Goal: Information Seeking & Learning: Learn about a topic

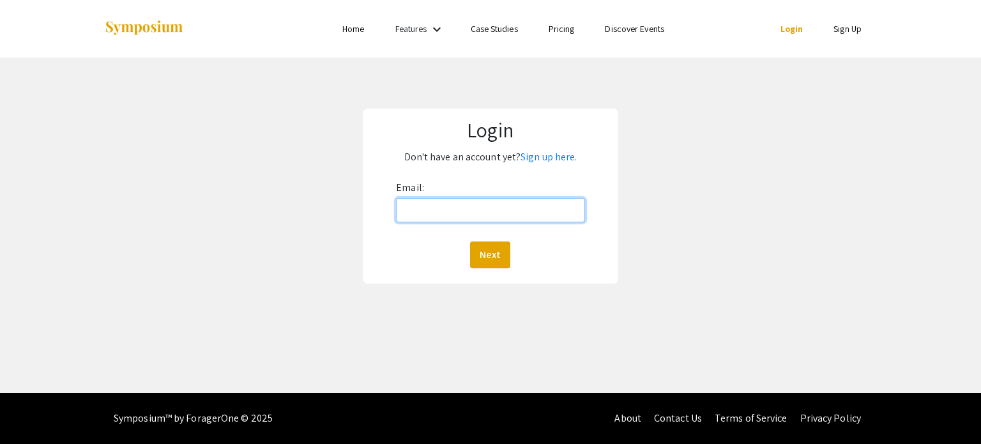
click at [489, 209] on input "Email:" at bounding box center [490, 210] width 188 height 24
click at [563, 158] on link "Sign up here." at bounding box center [549, 156] width 56 height 13
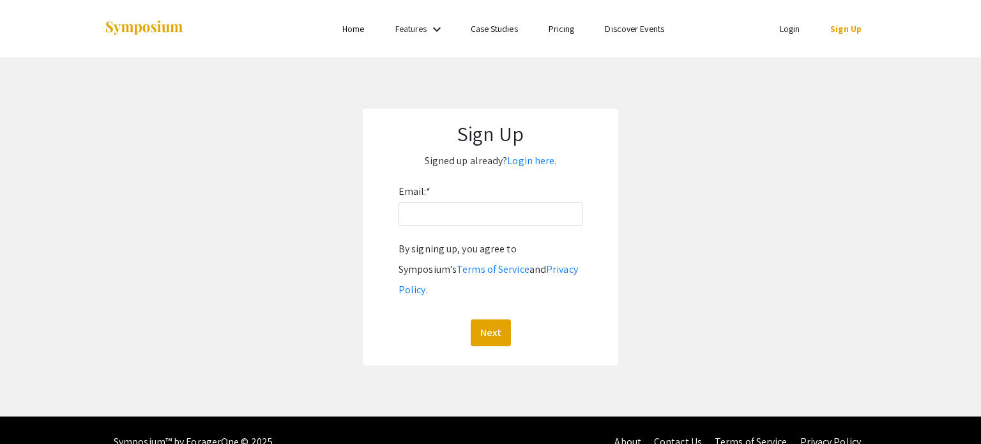
click at [519, 227] on div "Email: * By signing up, you agree to Symposium’s Terms of Service and Privacy P…" at bounding box center [491, 263] width 184 height 165
click at [505, 220] on input "Email: *" at bounding box center [491, 214] width 184 height 24
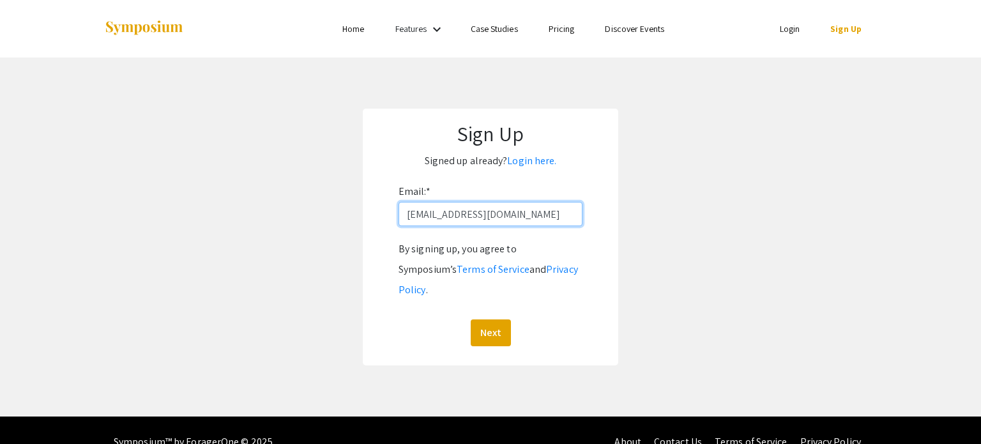
type input "sunki@oregonstate.edu"
click at [471, 319] on button "Next" at bounding box center [491, 332] width 40 height 27
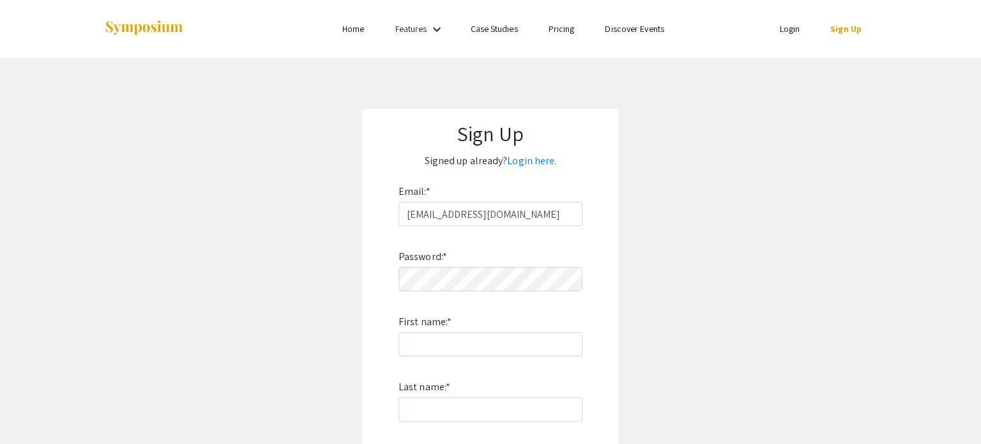
click at [538, 266] on div "Password: * First name: * Last name: * By signing up, you agree to Symposium’s …" at bounding box center [491, 394] width 184 height 336
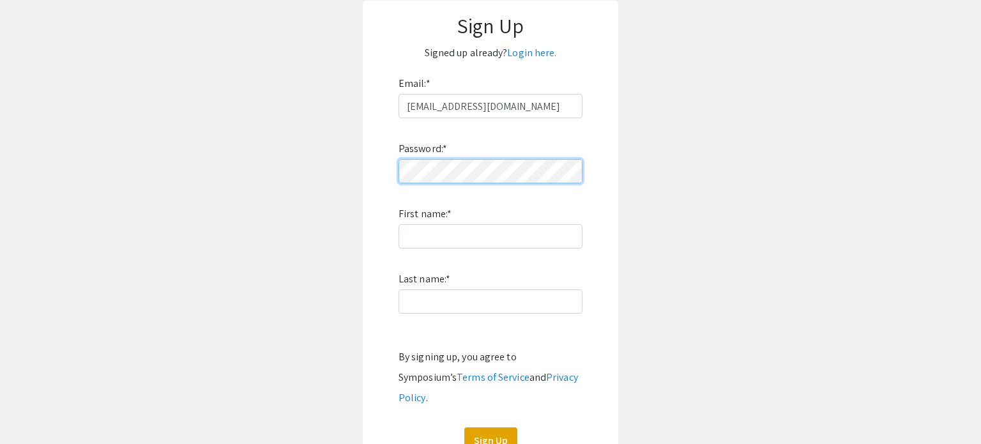
scroll to position [107, 0]
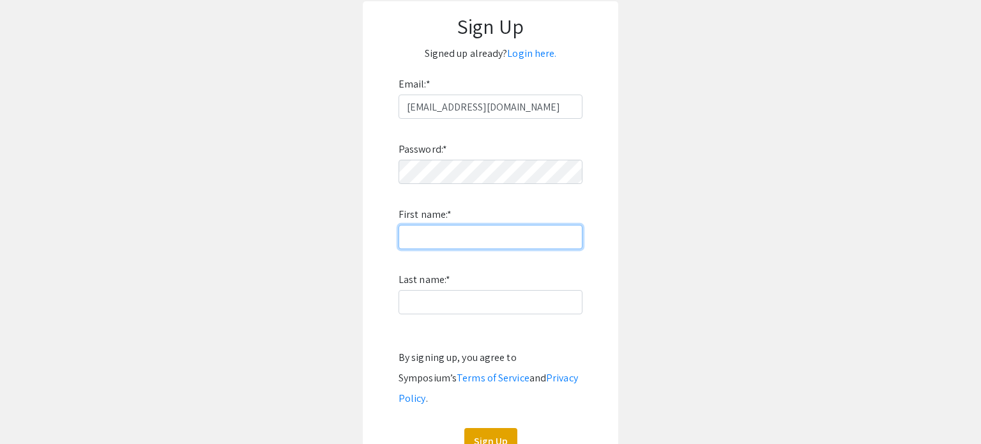
click at [545, 239] on input "First name: *" at bounding box center [491, 237] width 184 height 24
click at [425, 237] on input "Kiraan" at bounding box center [491, 237] width 184 height 24
type input "Kiran"
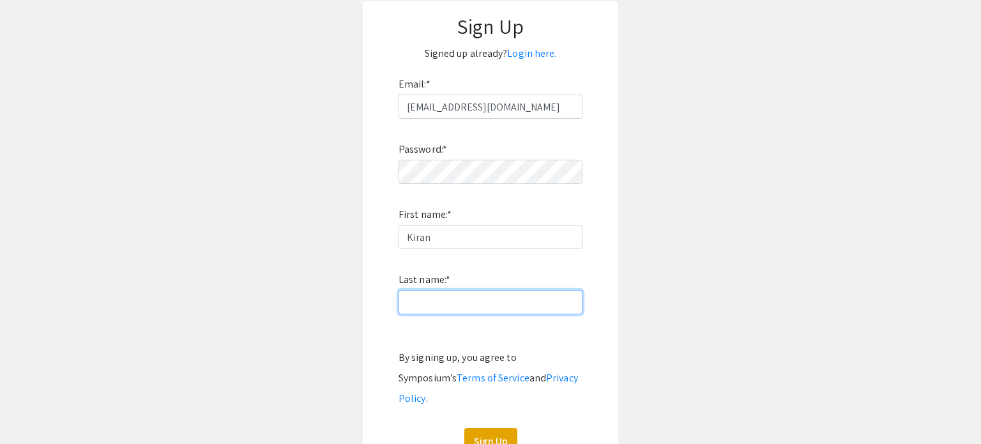
click at [466, 293] on input "Last name: *" at bounding box center [491, 302] width 184 height 24
type input "Sun"
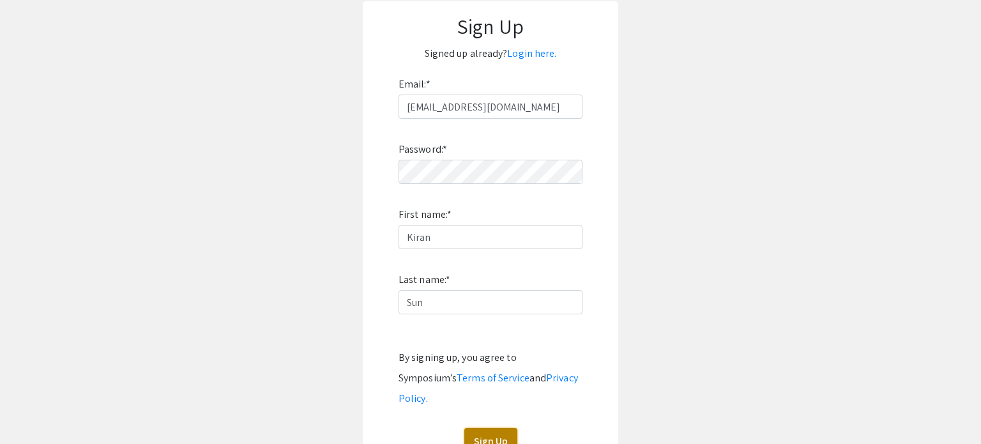
click at [501, 428] on button "Sign Up" at bounding box center [490, 441] width 53 height 27
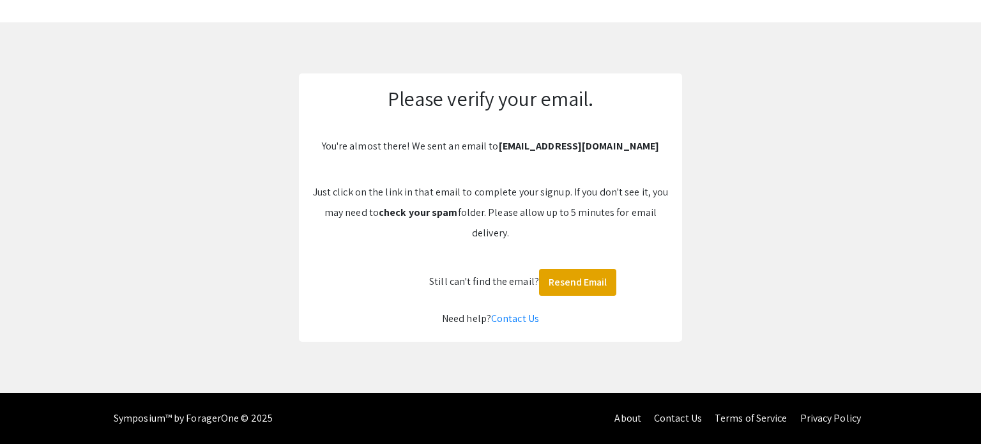
scroll to position [34, 0]
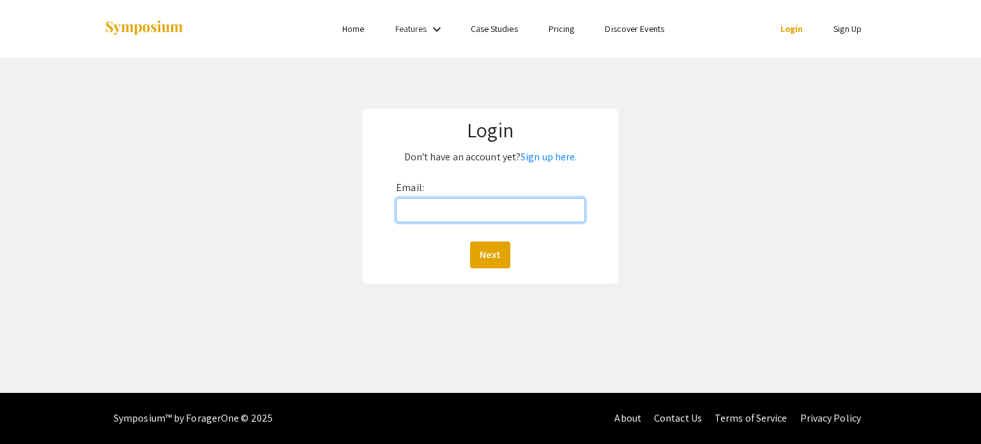
click at [434, 211] on input "Email:" at bounding box center [490, 210] width 188 height 24
type input "sunki@oregonstate.edu"
click at [497, 248] on button "Next" at bounding box center [490, 254] width 40 height 27
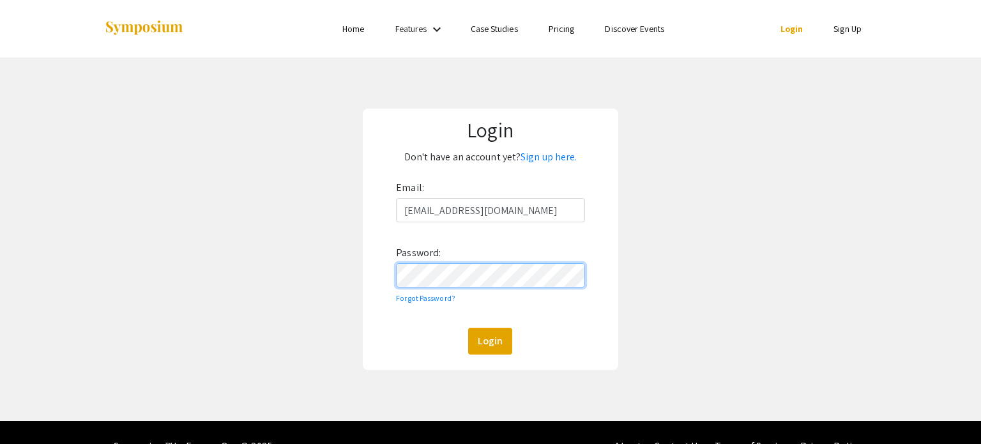
click at [468, 328] on button "Login" at bounding box center [490, 341] width 44 height 27
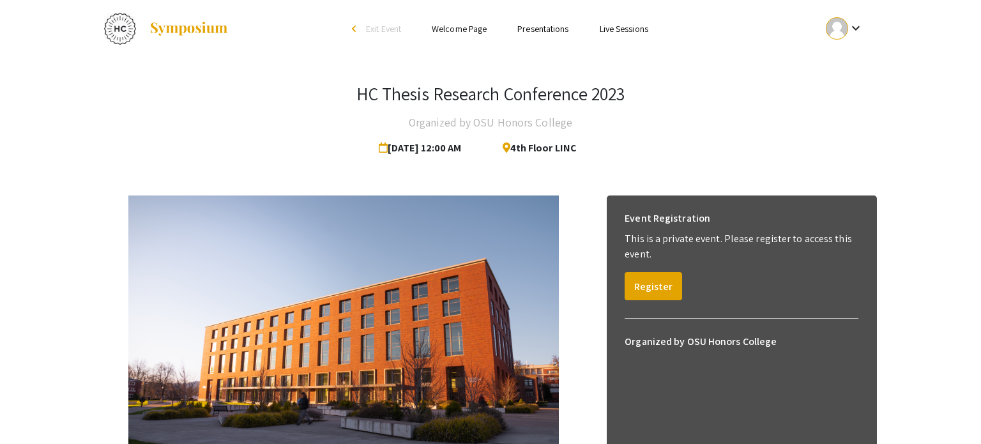
click at [371, 28] on span "Exit Event" at bounding box center [383, 28] width 35 height 11
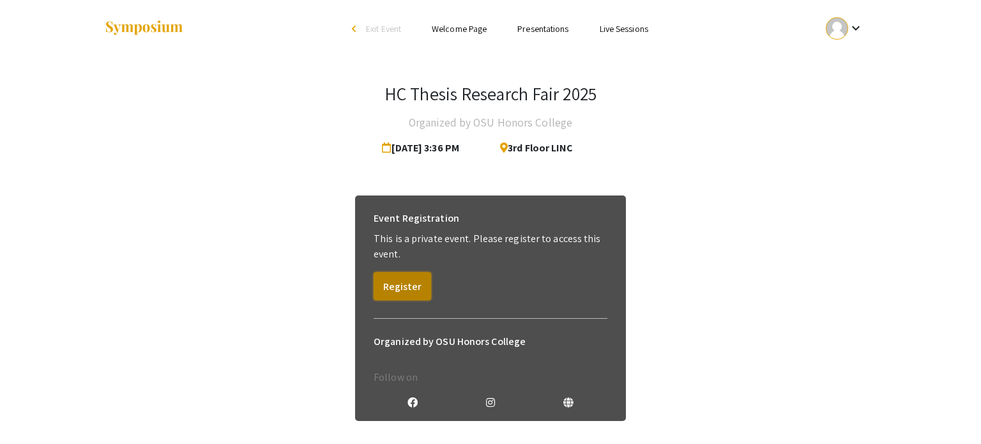
click at [408, 283] on button "Register" at bounding box center [402, 286] width 57 height 28
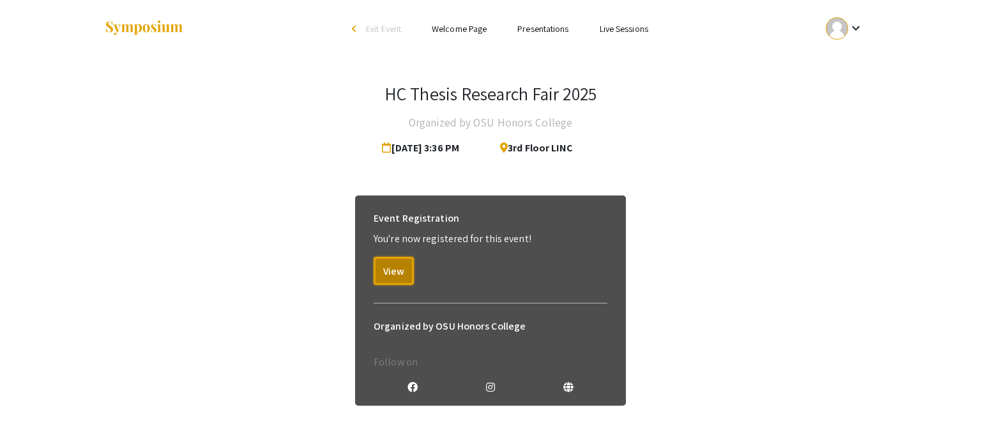
click at [408, 283] on button "View" at bounding box center [394, 271] width 40 height 28
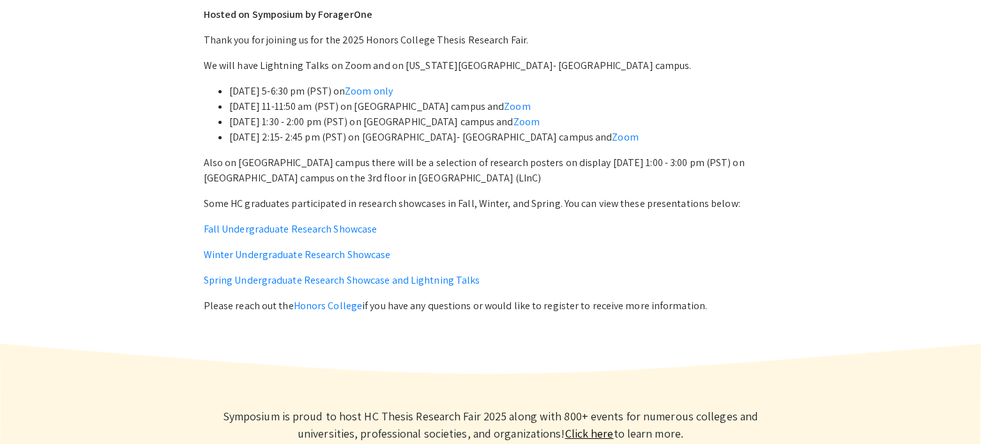
scroll to position [588, 0]
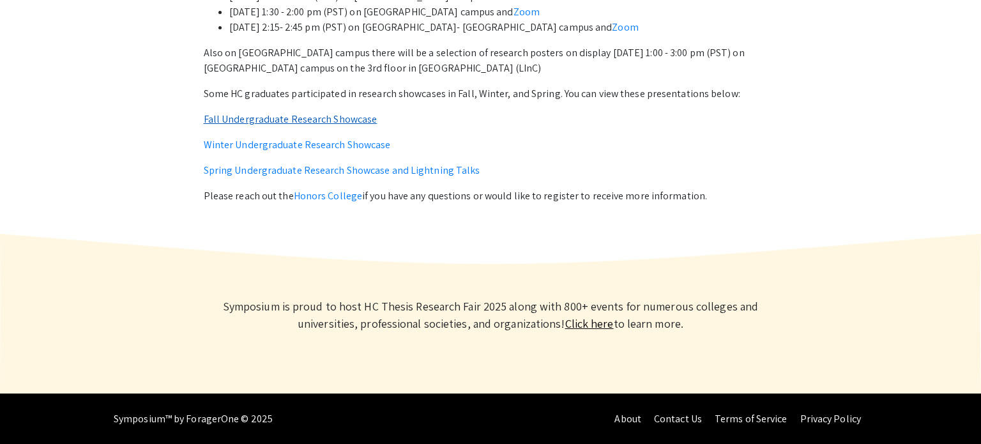
click at [333, 120] on link "Fall Undergraduate Research Showcase" at bounding box center [291, 118] width 174 height 13
click at [344, 149] on link "Winter Undergraduate Research Showcase" at bounding box center [297, 144] width 187 height 13
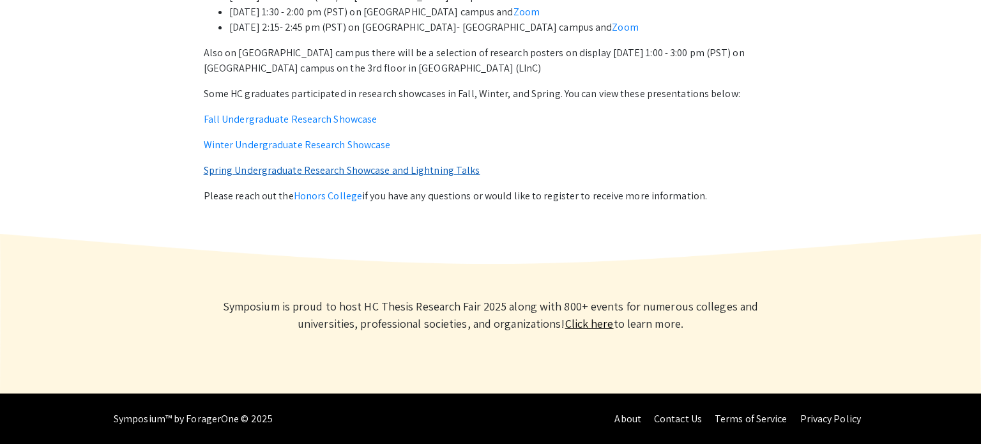
click at [411, 172] on link "Spring Undergraduate Research Showcase and Lightning Talks" at bounding box center [342, 170] width 277 height 13
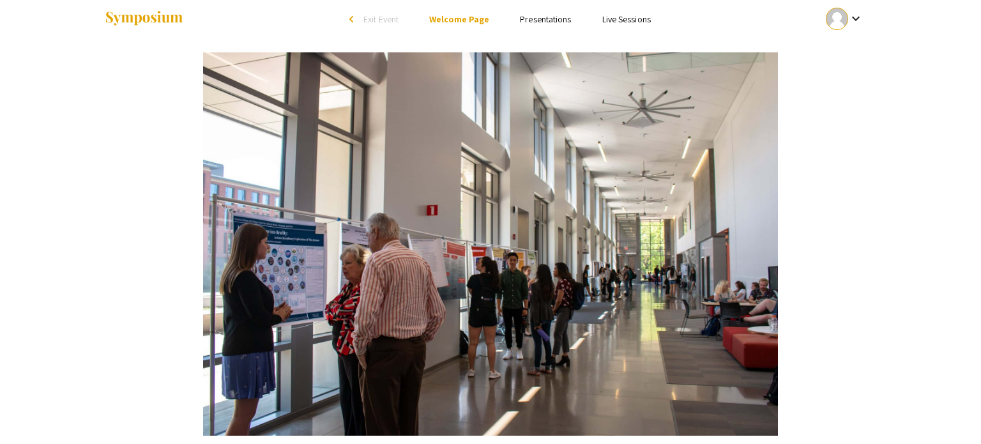
scroll to position [0, 0]
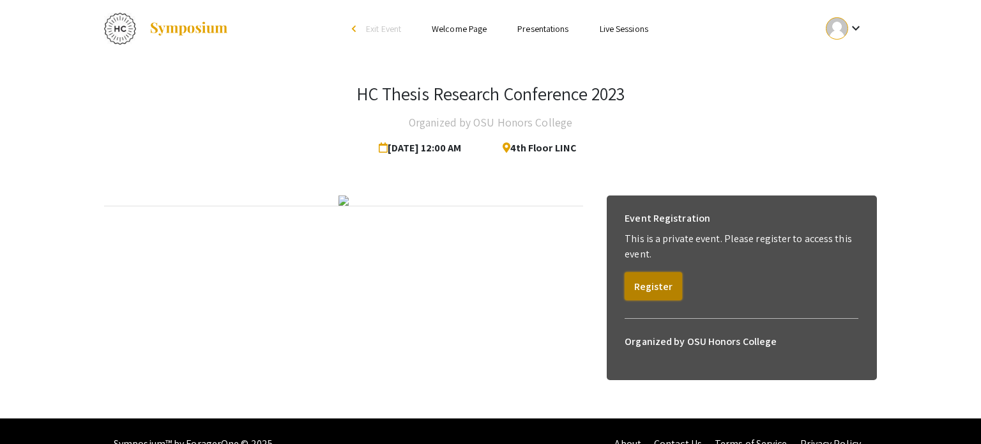
click at [666, 289] on button "Register" at bounding box center [653, 286] width 57 height 28
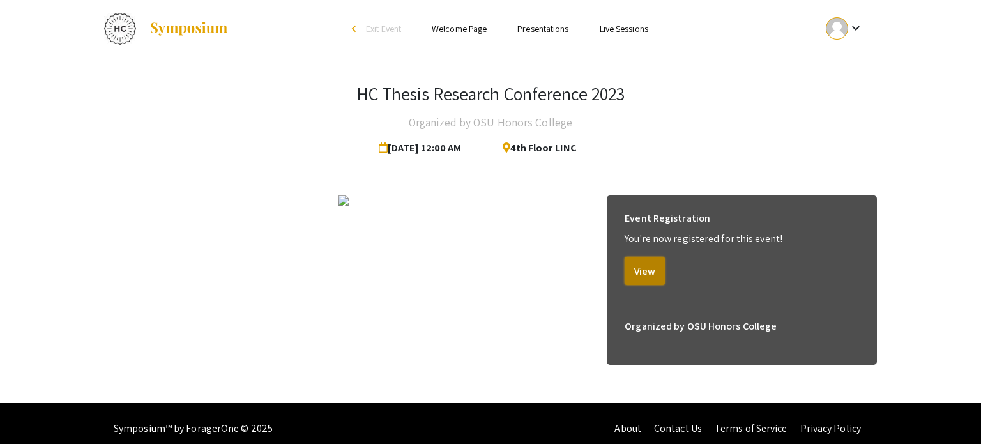
click at [653, 281] on button "View" at bounding box center [645, 271] width 40 height 28
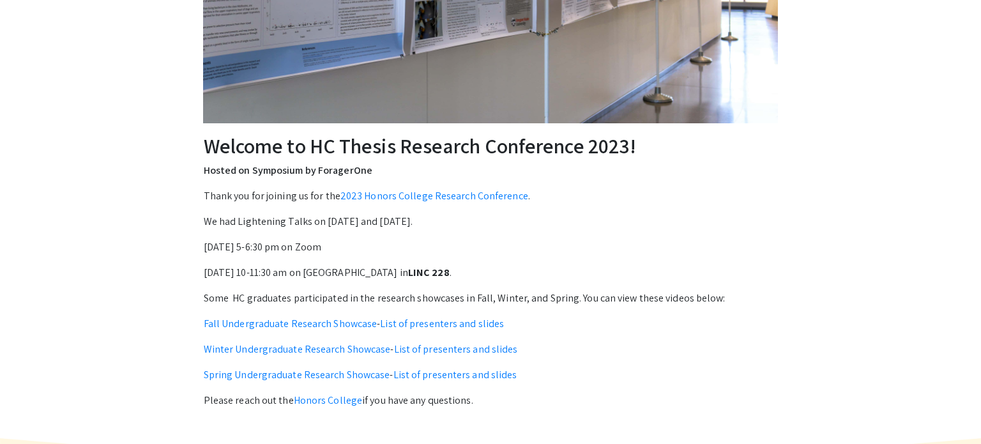
scroll to position [323, 0]
click at [450, 323] on link "List of presenters and slides" at bounding box center [442, 322] width 124 height 13
click at [328, 323] on link "Fall Undergraduate Research Showcase" at bounding box center [291, 322] width 174 height 13
click at [423, 346] on link "List of presenters and slides" at bounding box center [456, 348] width 124 height 13
click at [429, 375] on link "List of presenters and slides" at bounding box center [455, 373] width 124 height 13
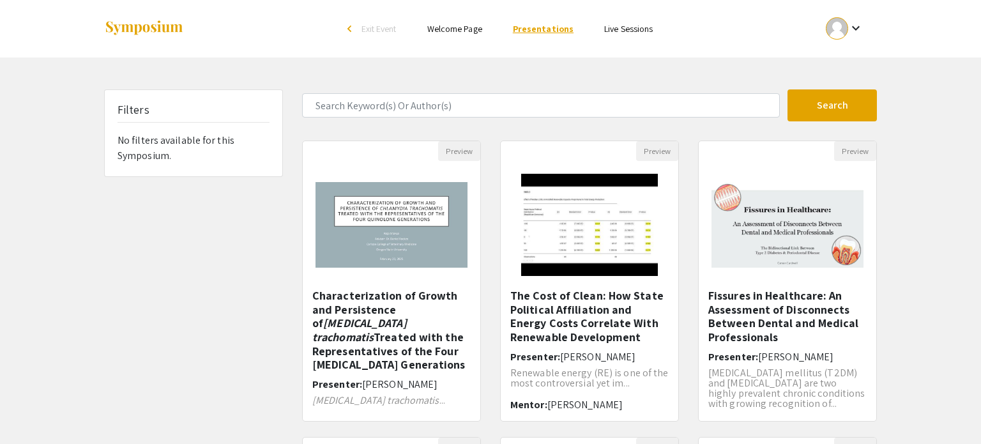
click at [533, 33] on link "Presentations" at bounding box center [543, 28] width 61 height 11
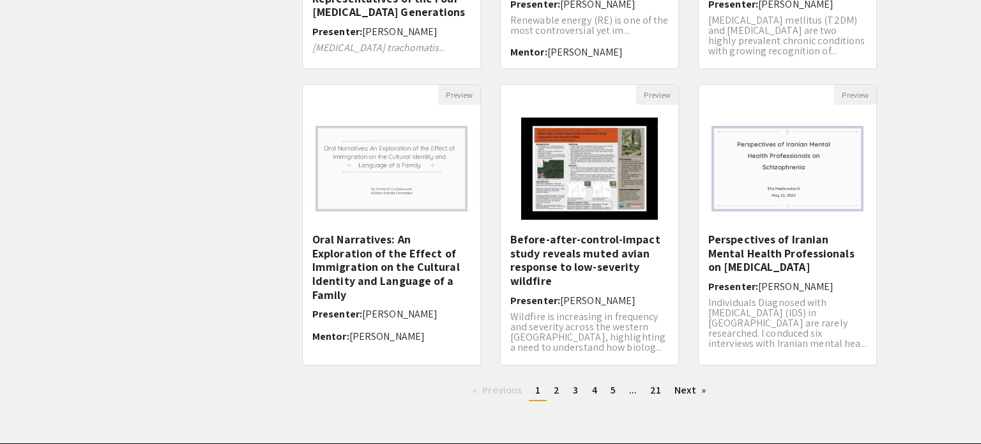
scroll to position [353, 0]
click at [561, 392] on link "page 2" at bounding box center [556, 390] width 19 height 19
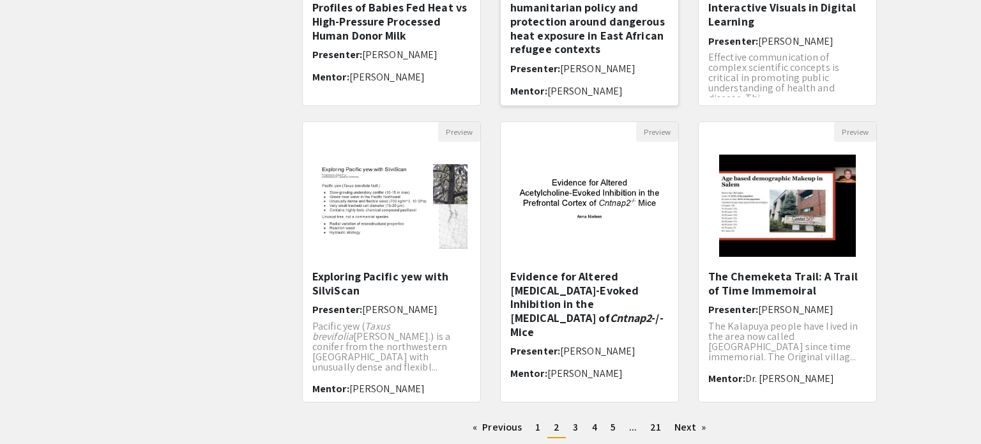
scroll to position [386, 0]
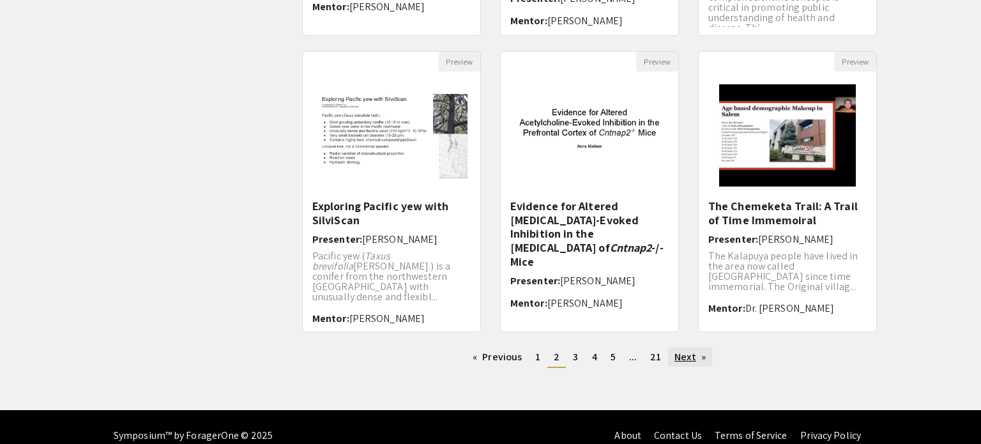
click at [703, 352] on link "Next page" at bounding box center [690, 356] width 44 height 19
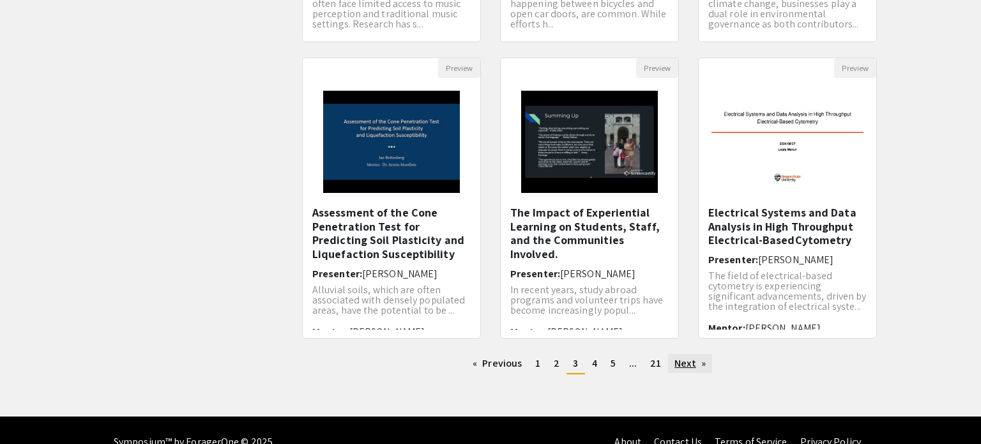
scroll to position [380, 0]
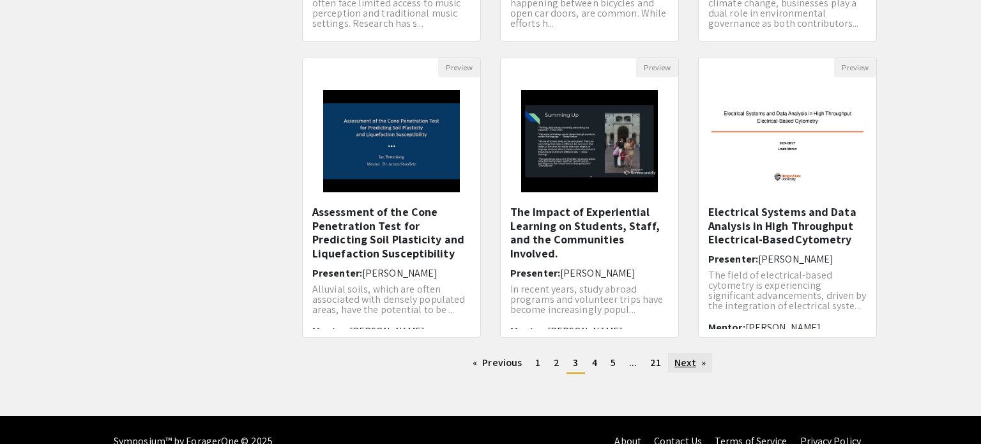
click at [703, 357] on link "Next page" at bounding box center [690, 362] width 44 height 19
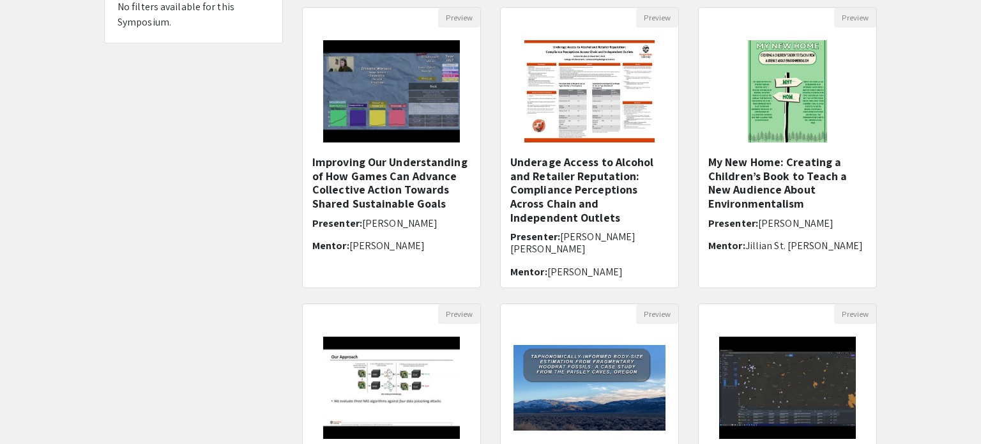
scroll to position [139, 0]
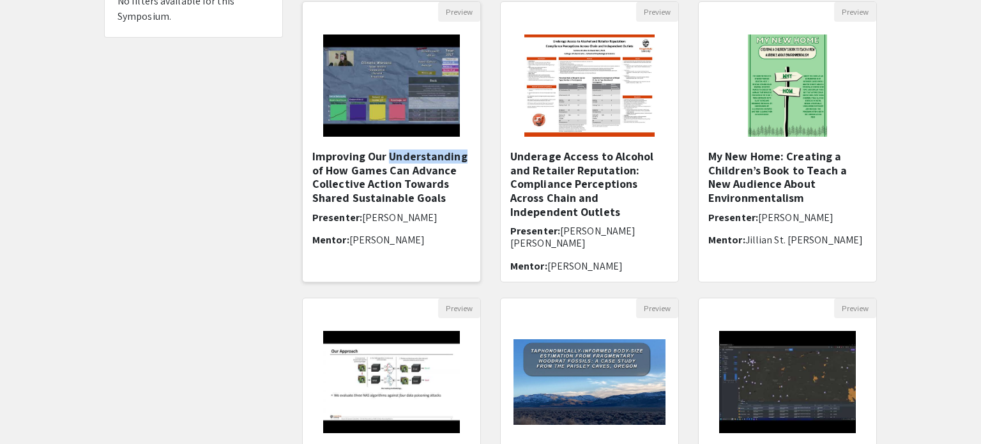
click at [424, 86] on img at bounding box center [391, 86] width 162 height 128
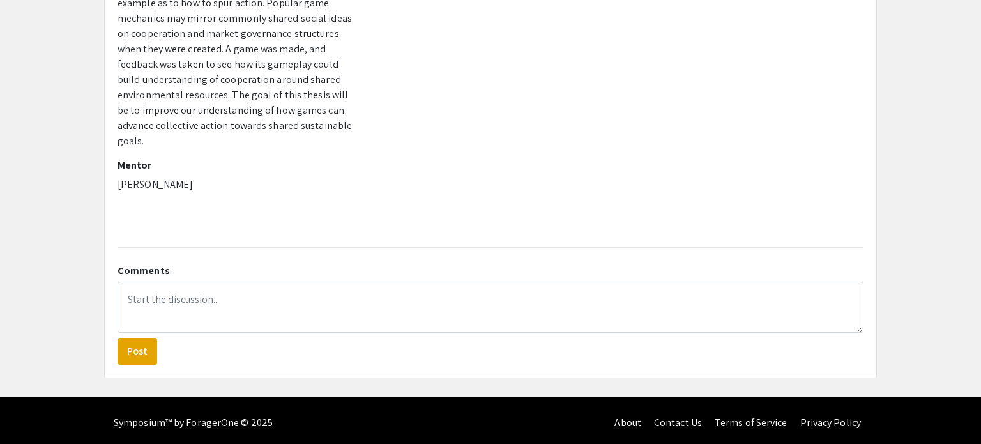
scroll to position [243, 0]
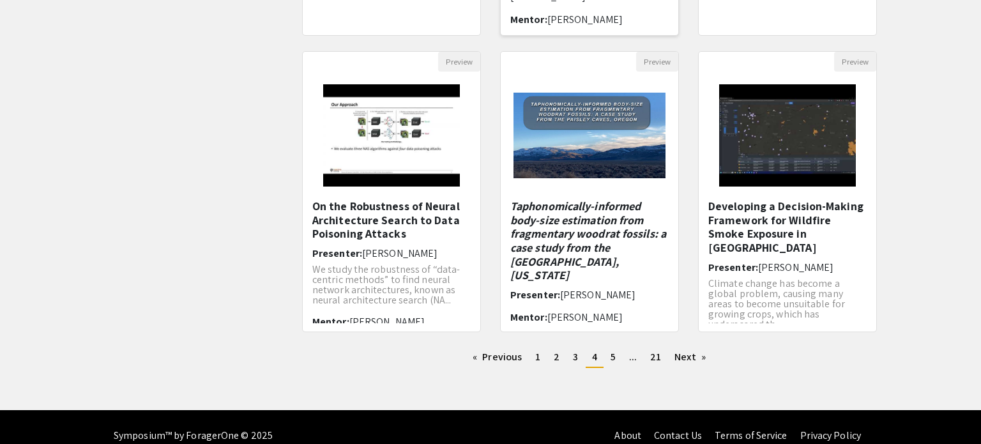
scroll to position [402, 0]
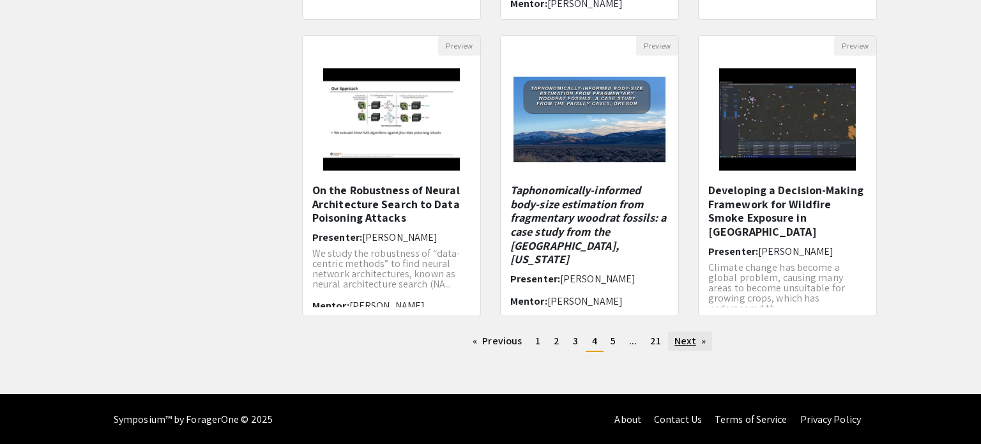
click at [690, 338] on link "Next page" at bounding box center [690, 340] width 44 height 19
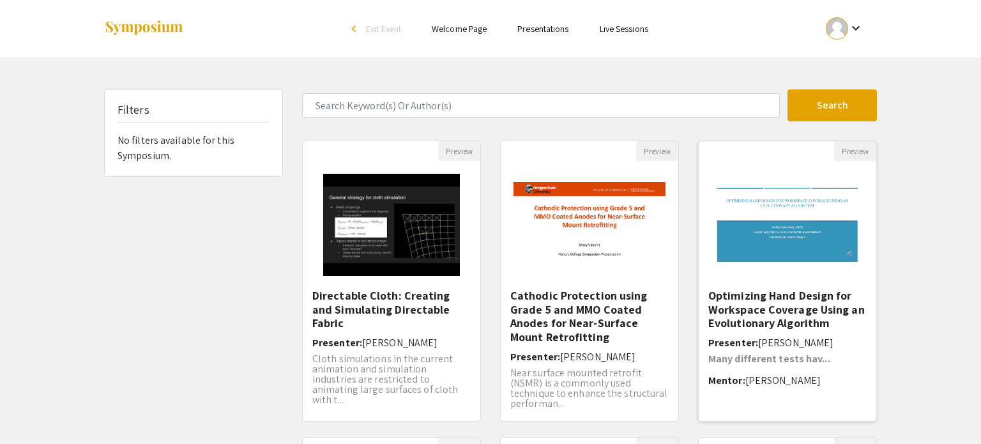
click at [804, 176] on img at bounding box center [788, 224] width 178 height 111
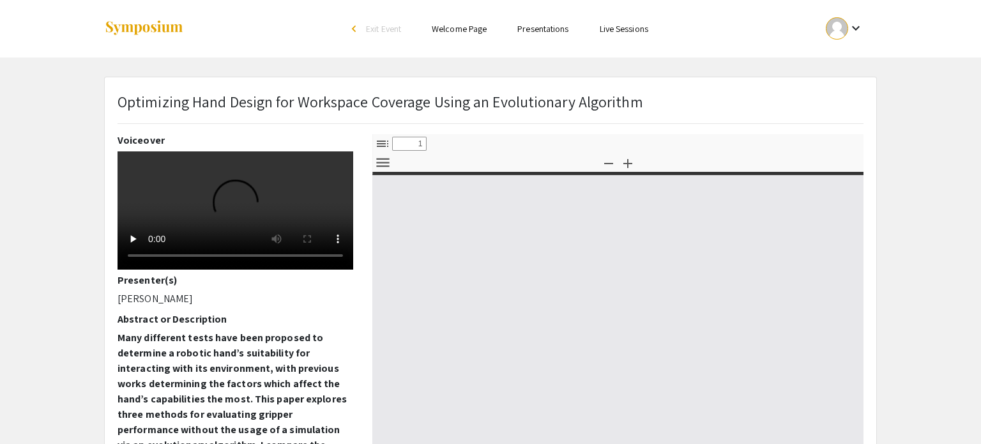
select select "custom"
type input "0"
select select "custom"
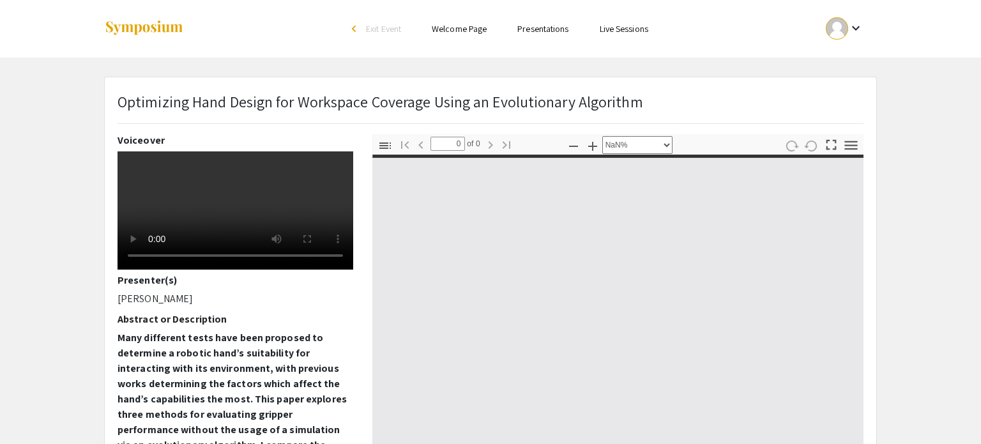
type input "1"
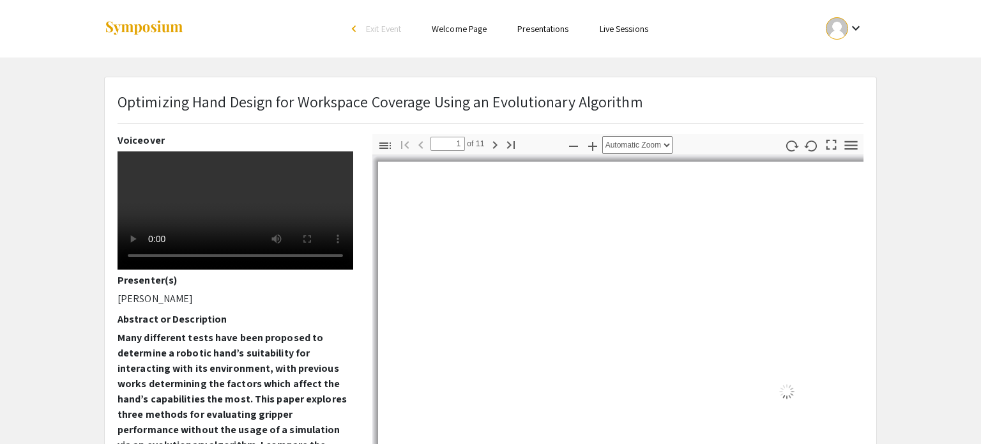
select select "auto"
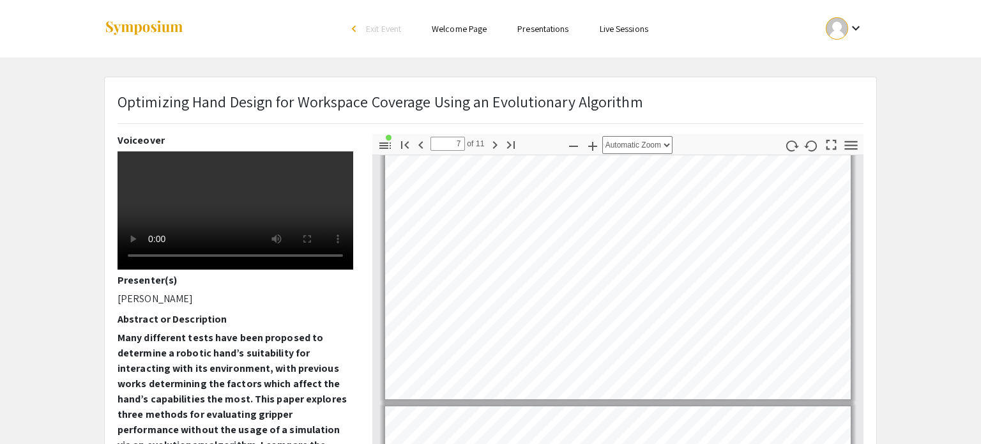
scroll to position [1661, 0]
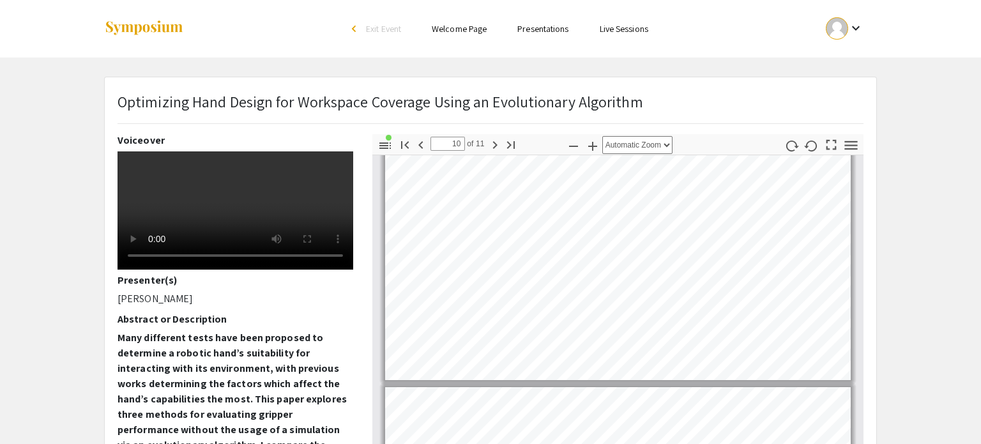
type input "11"
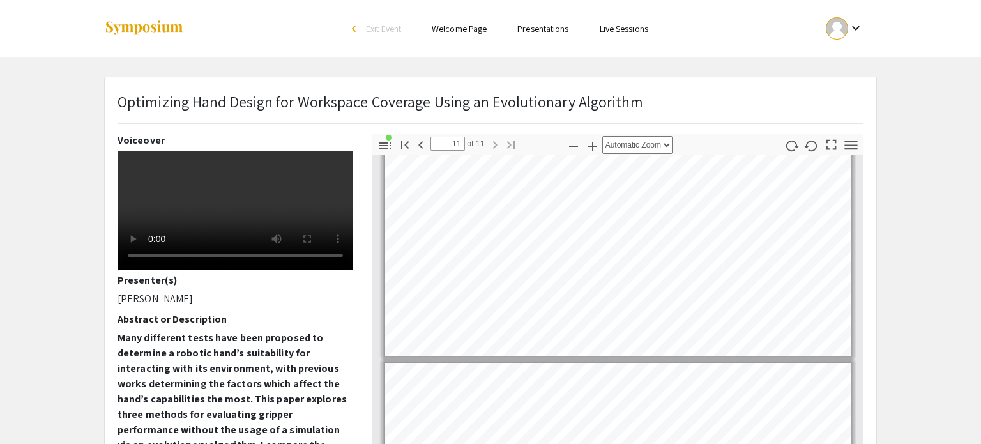
scroll to position [2534, 0]
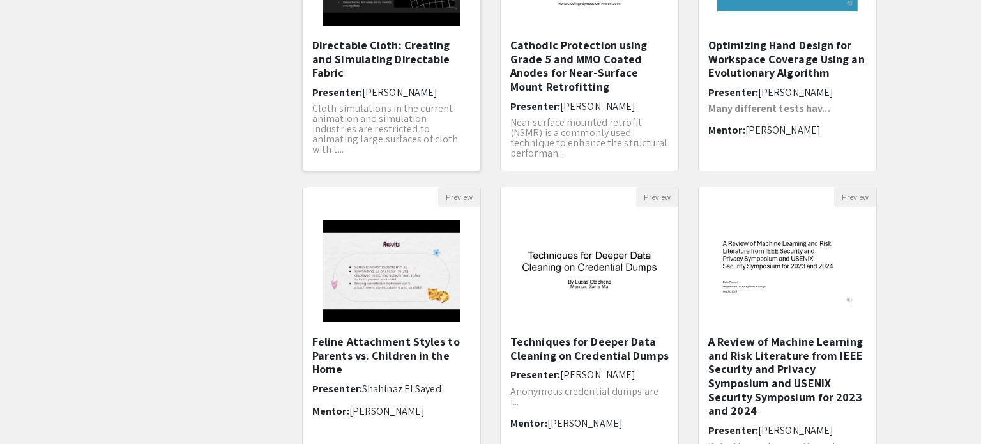
scroll to position [286, 0]
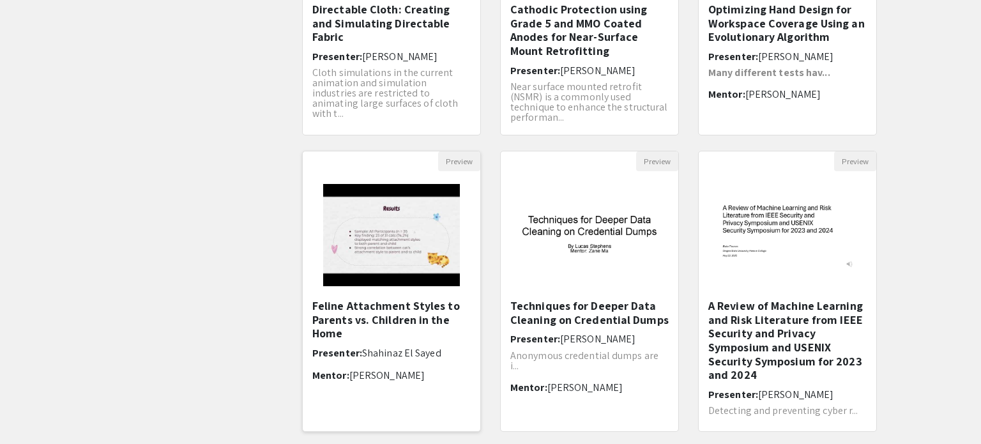
click at [423, 228] on img at bounding box center [391, 235] width 162 height 128
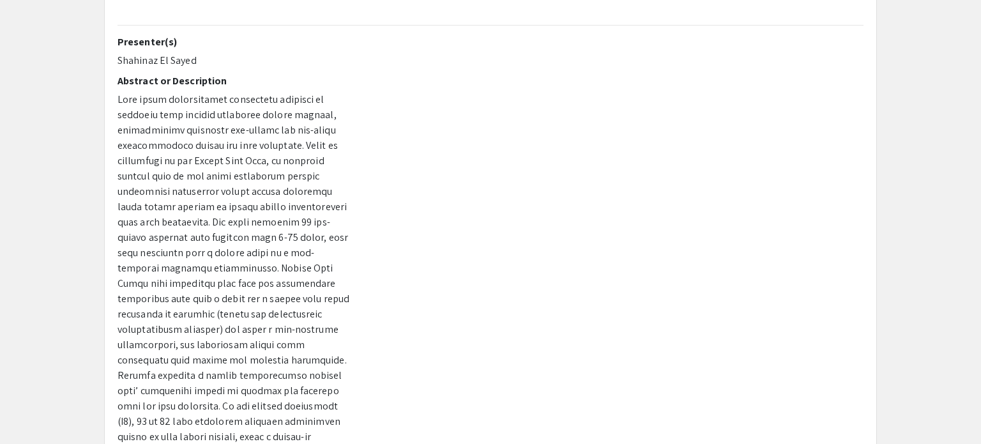
scroll to position [447, 0]
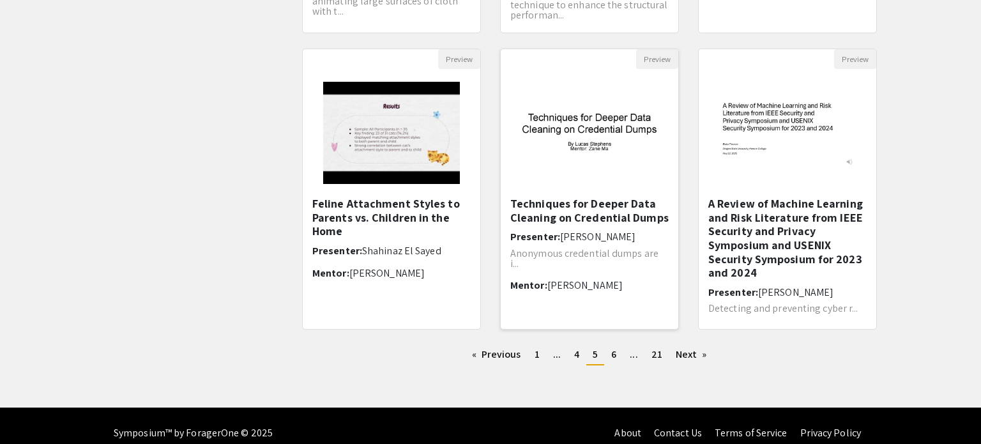
scroll to position [402, 0]
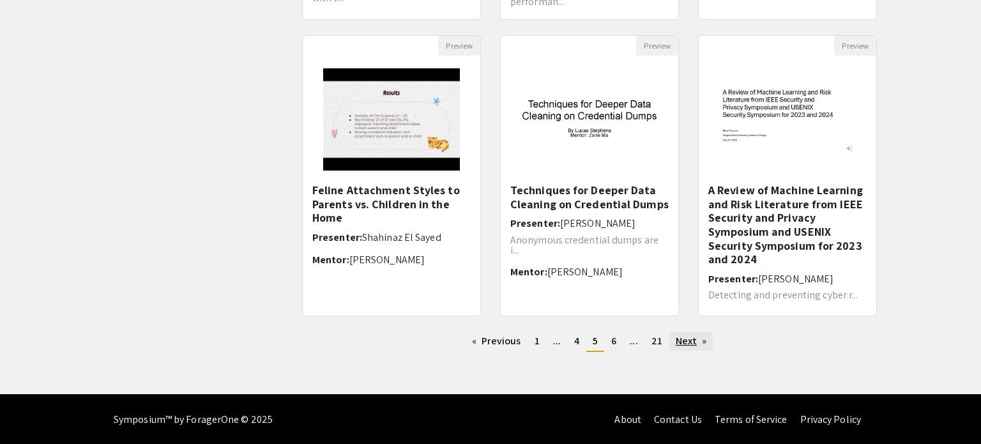
click at [699, 342] on link "Next page" at bounding box center [691, 340] width 44 height 19
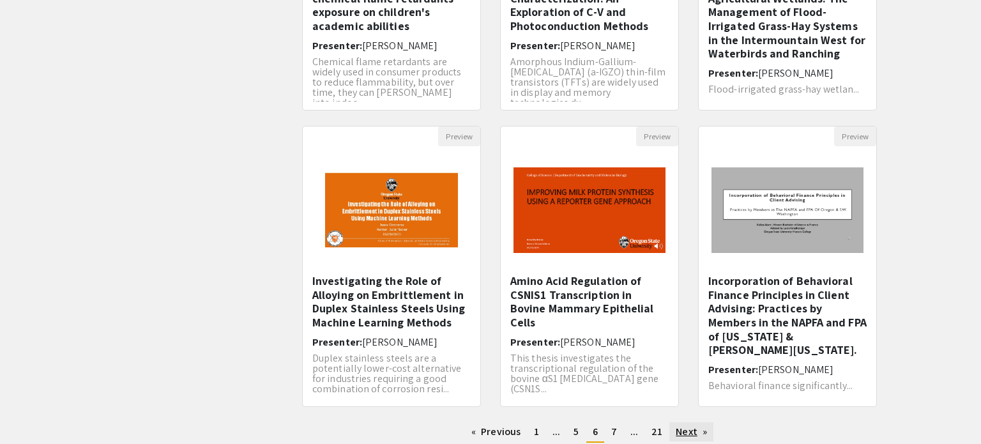
scroll to position [402, 0]
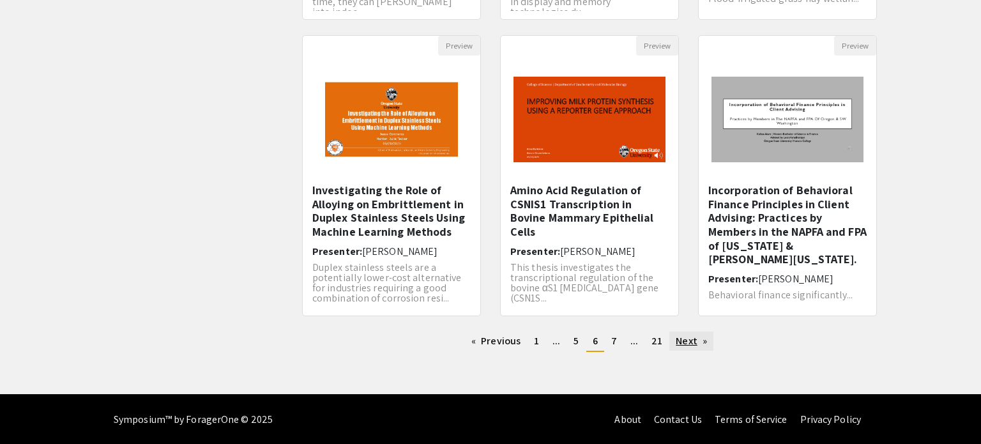
click at [699, 342] on link "Next page" at bounding box center [691, 340] width 44 height 19
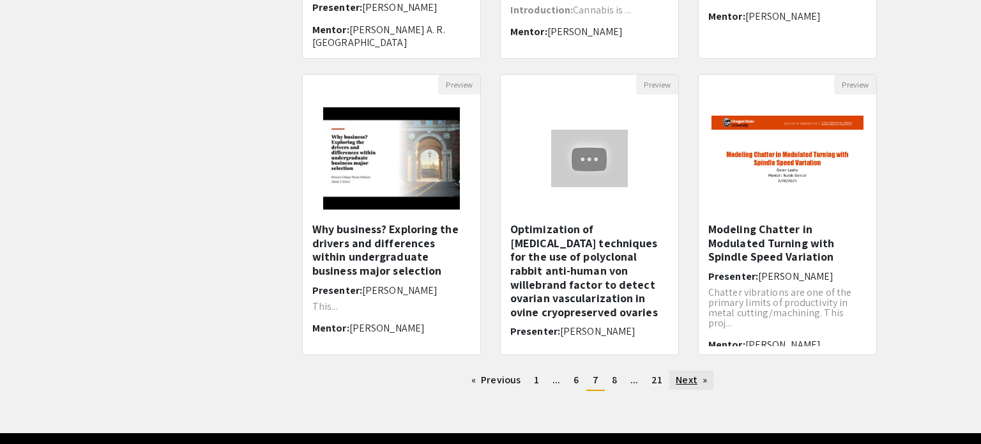
scroll to position [402, 0]
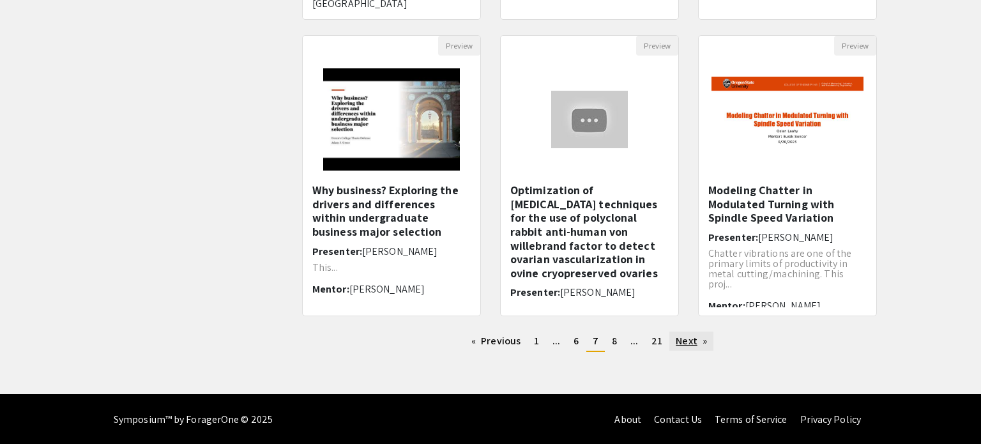
click at [699, 342] on link "Next page" at bounding box center [691, 340] width 44 height 19
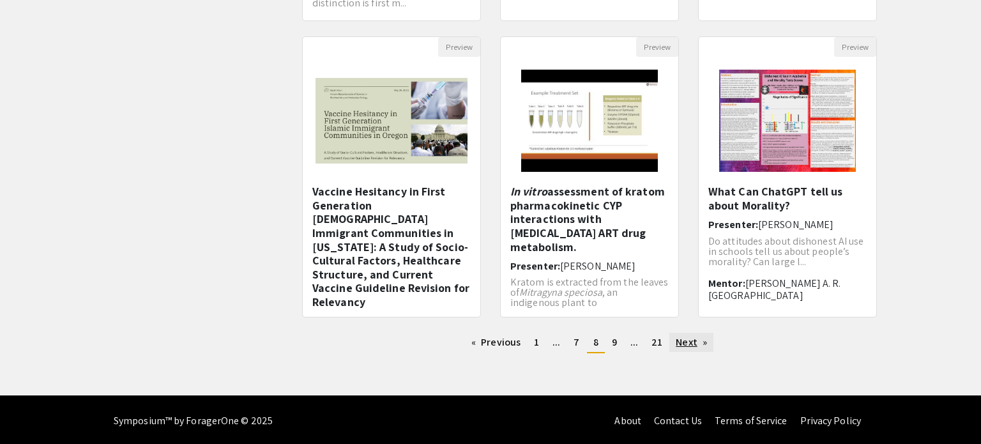
scroll to position [402, 0]
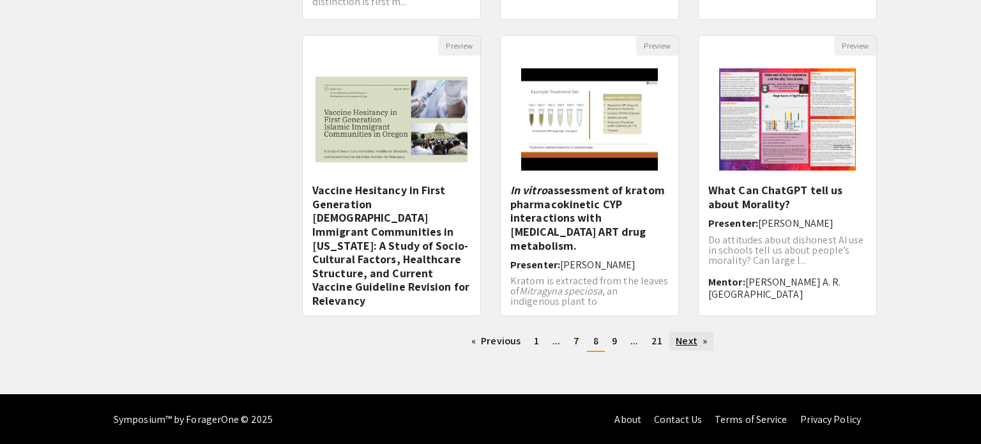
click at [699, 342] on link "Next page" at bounding box center [691, 340] width 44 height 19
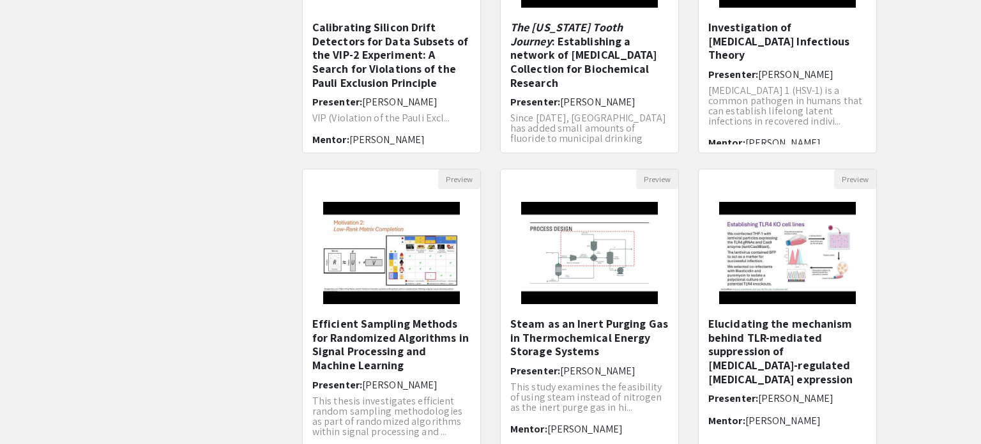
scroll to position [293, 0]
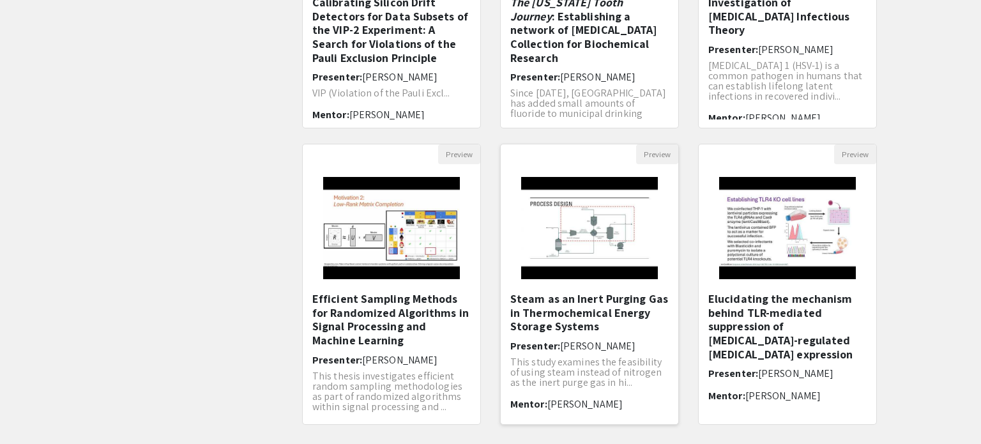
click at [595, 305] on h5 "Steam as an Inert Purging Gas in Thermochemical Energy Storage Systems" at bounding box center [589, 313] width 158 height 42
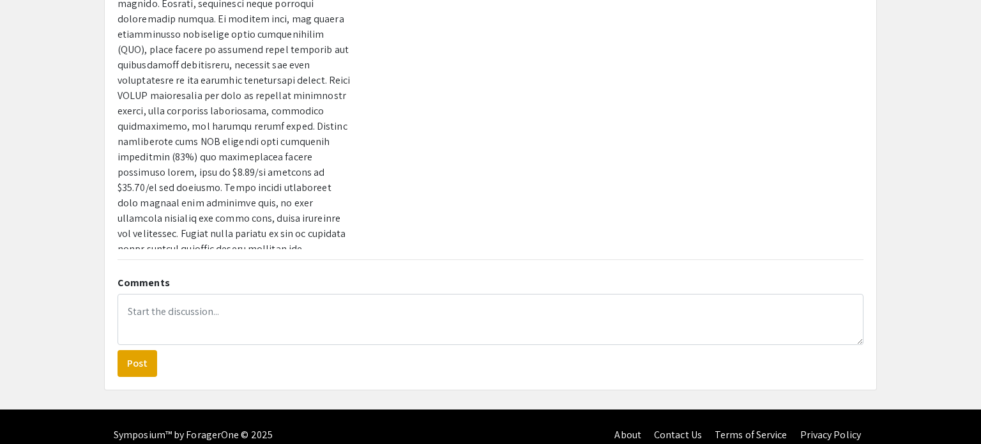
scroll to position [347, 0]
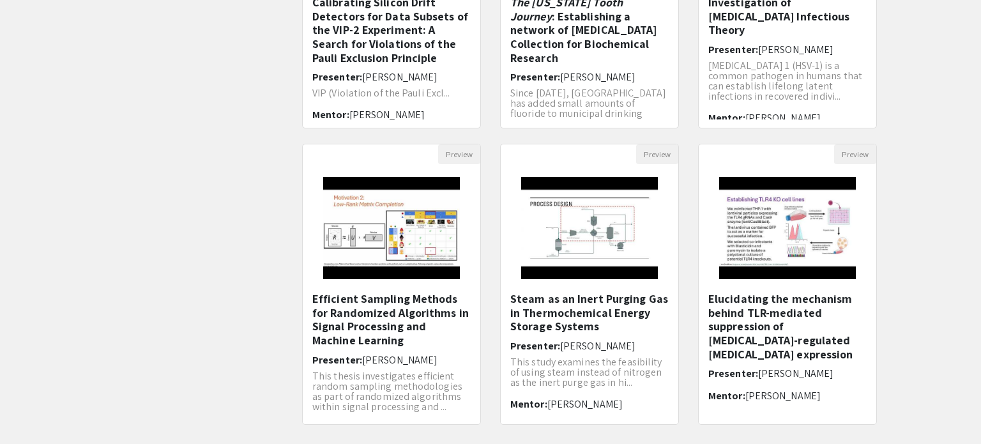
scroll to position [402, 0]
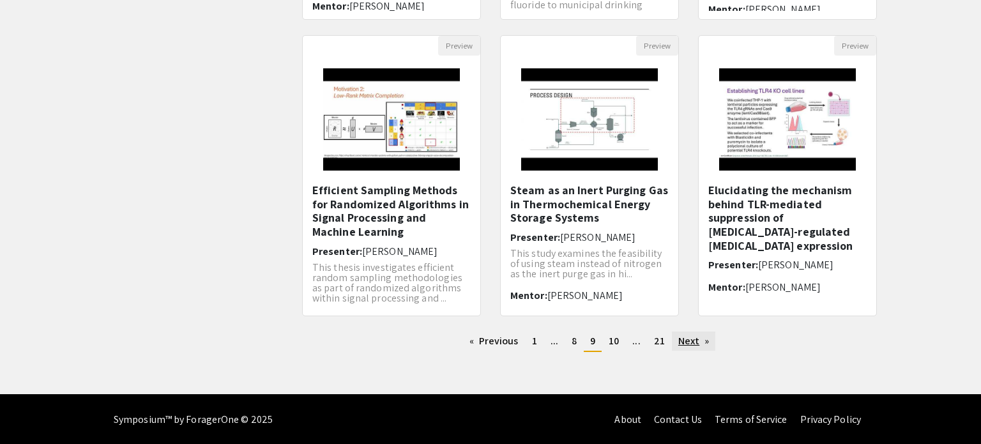
click at [706, 340] on link "Next page" at bounding box center [694, 340] width 44 height 19
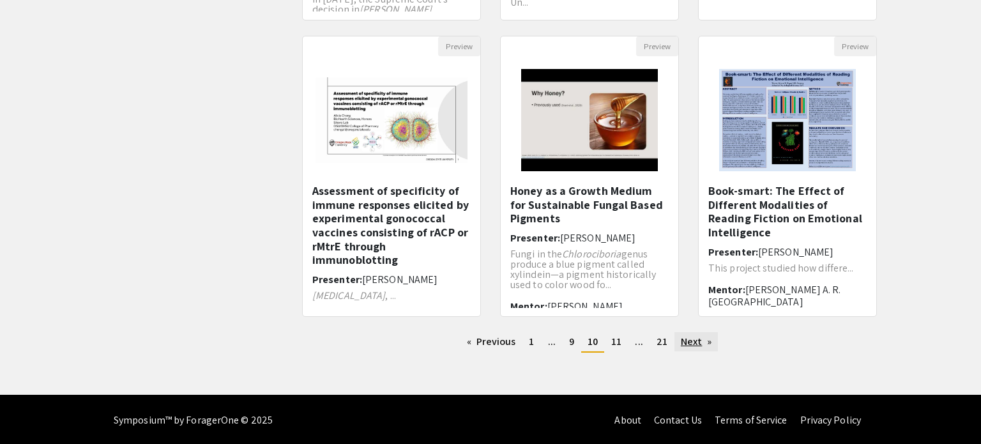
scroll to position [402, 0]
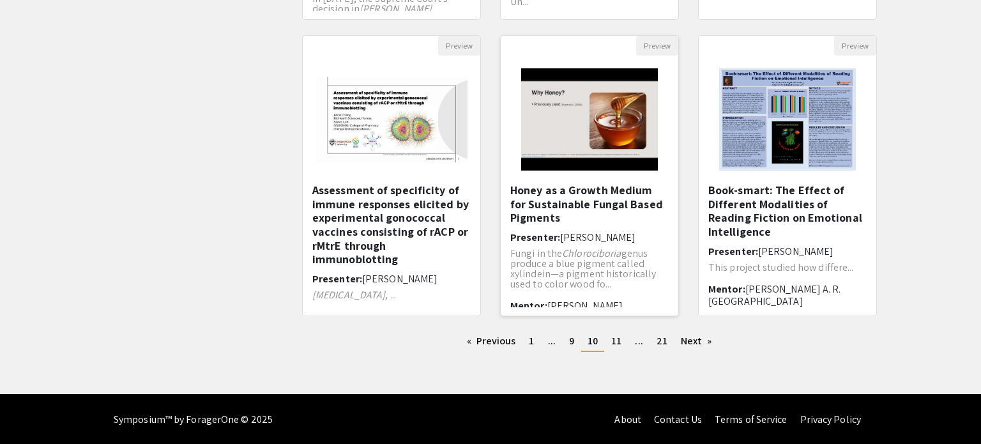
click at [574, 212] on h5 "Honey as a Growth Medium for Sustainable Fungal Based Pigments" at bounding box center [589, 204] width 158 height 42
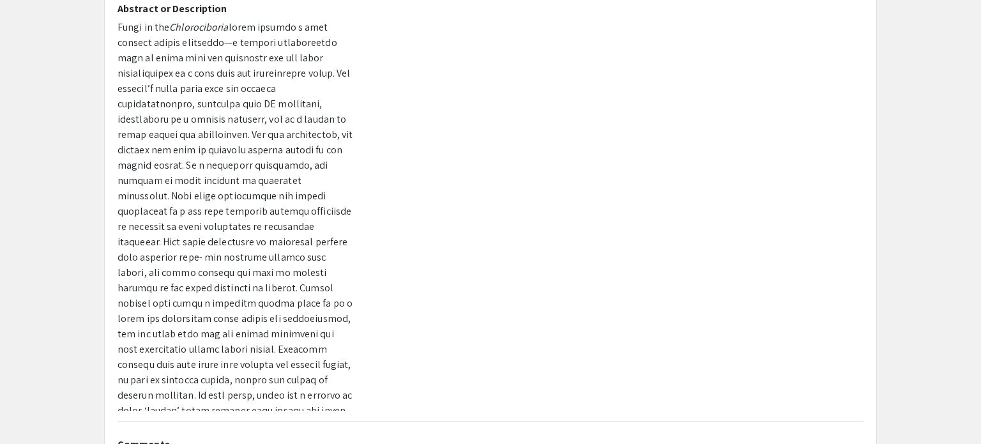
scroll to position [185, 0]
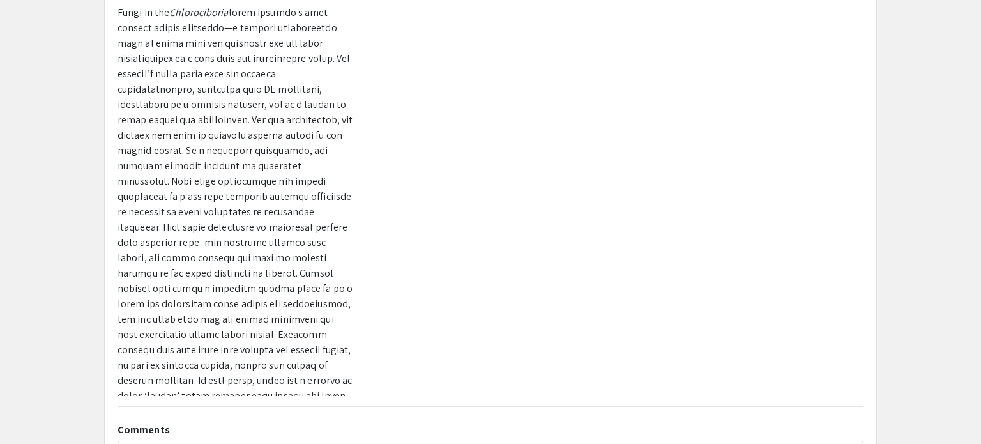
scroll to position [402, 0]
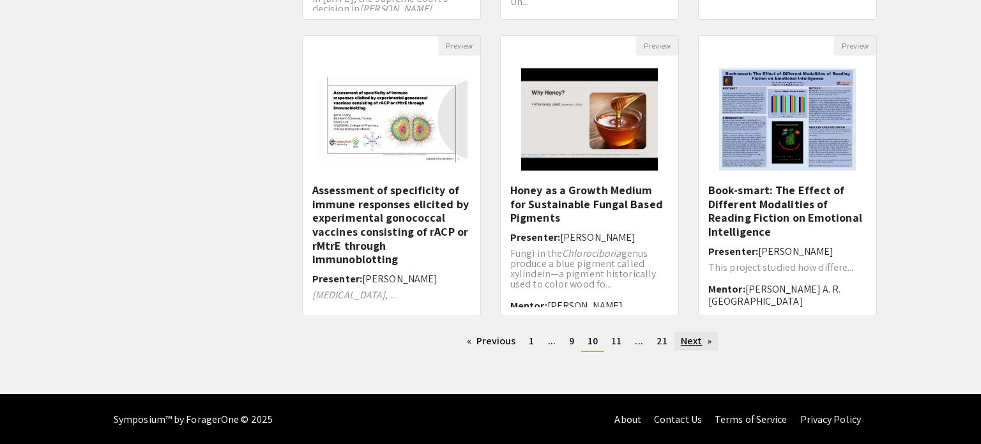
click at [698, 337] on link "Next page" at bounding box center [696, 340] width 44 height 19
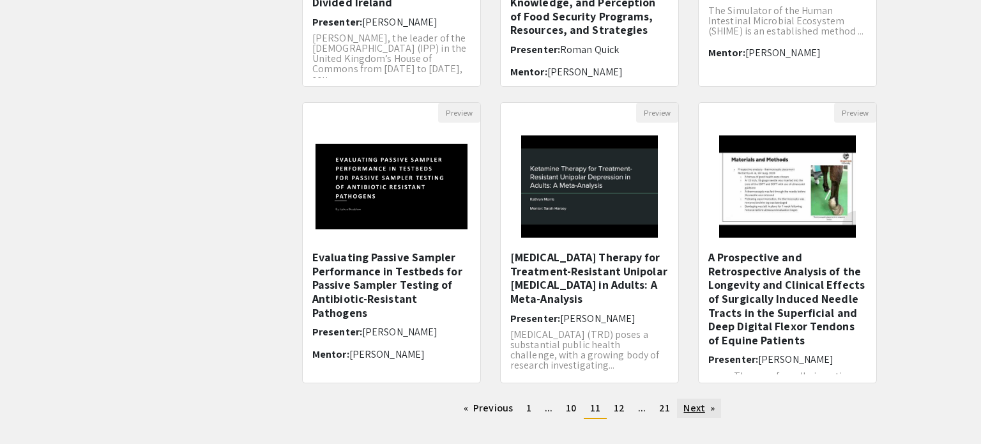
scroll to position [402, 0]
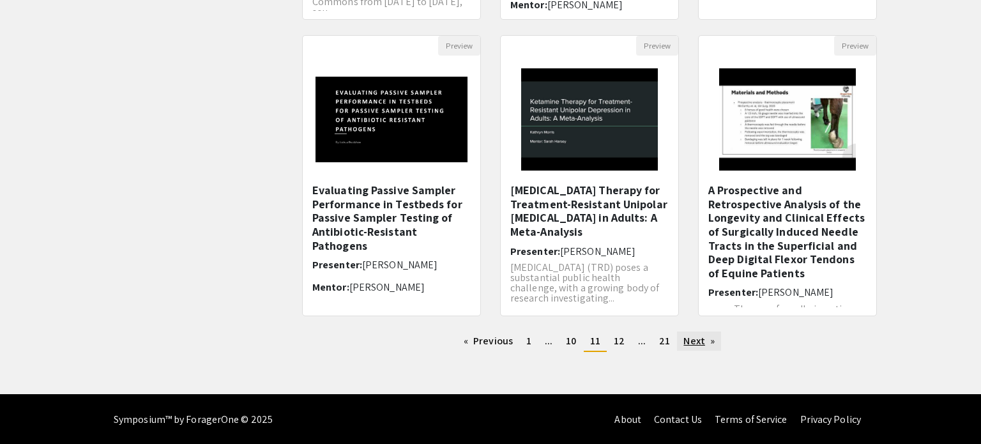
click at [698, 337] on link "Next page" at bounding box center [699, 340] width 44 height 19
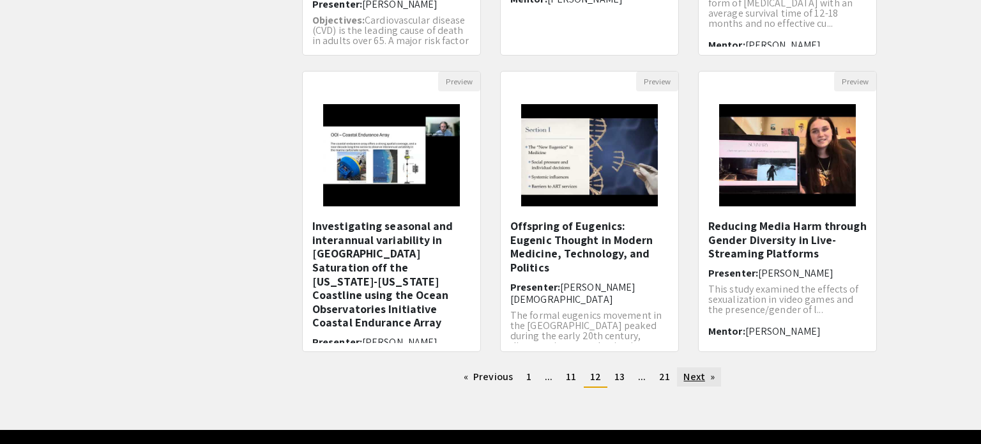
scroll to position [402, 0]
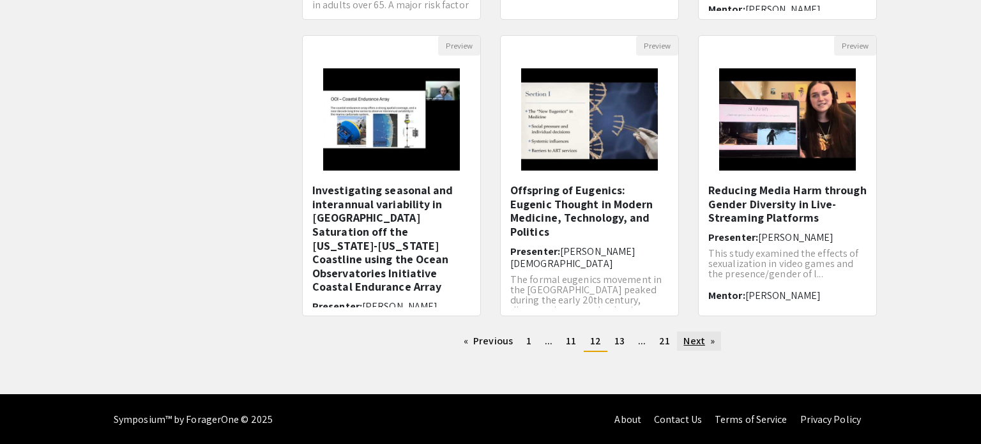
click at [698, 337] on link "Next page" at bounding box center [699, 340] width 44 height 19
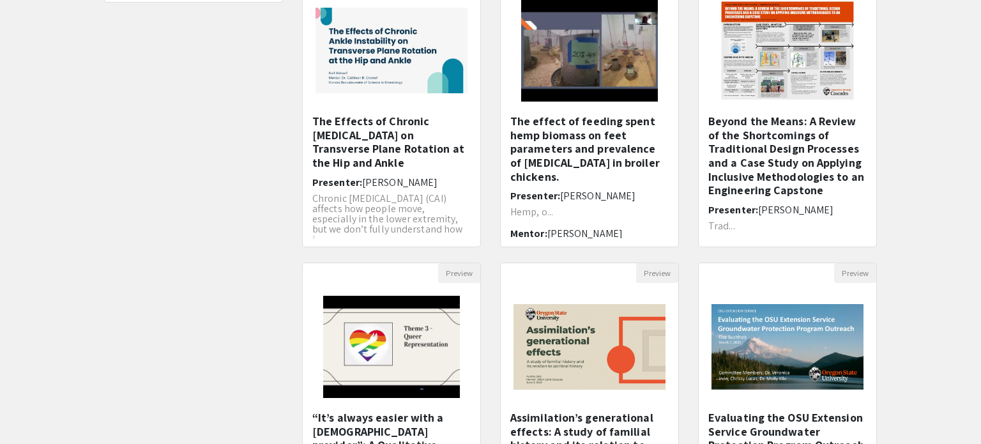
scroll to position [402, 0]
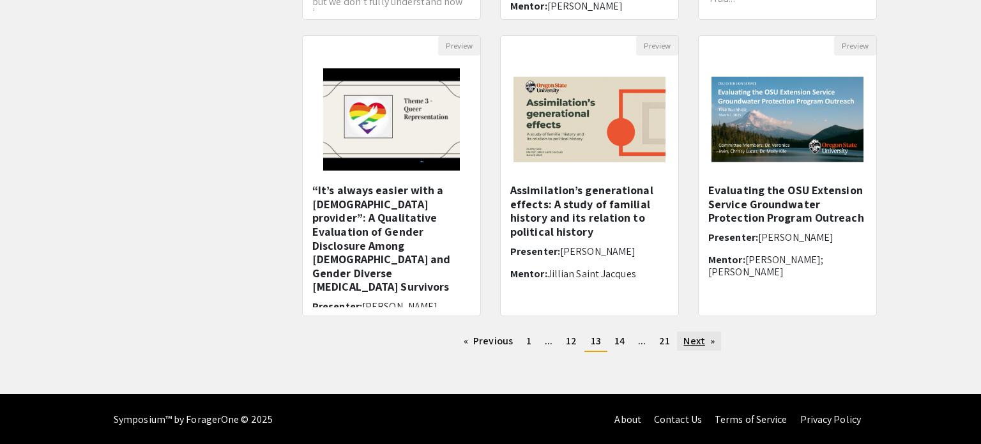
click at [698, 338] on link "Next page" at bounding box center [699, 340] width 44 height 19
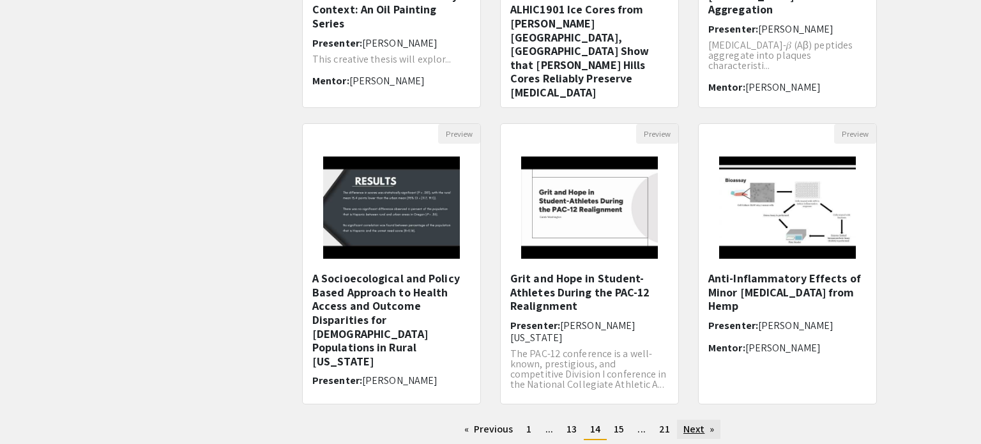
scroll to position [402, 0]
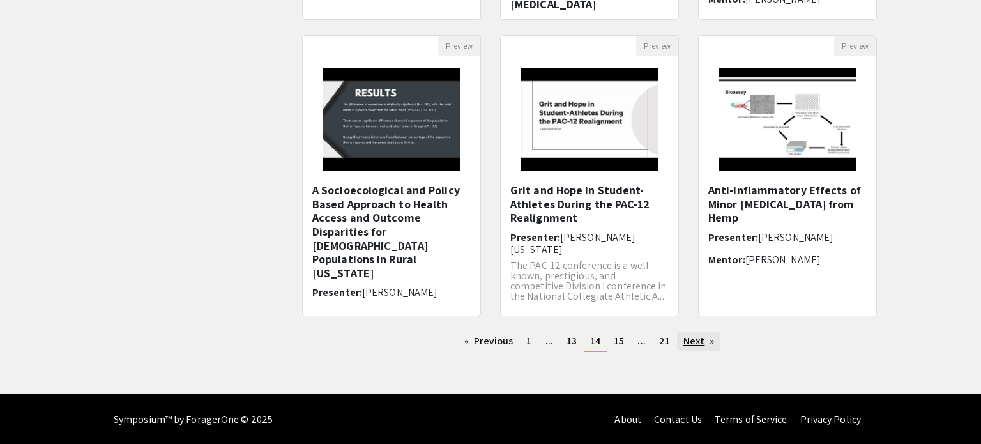
click at [698, 338] on link "Next page" at bounding box center [699, 340] width 44 height 19
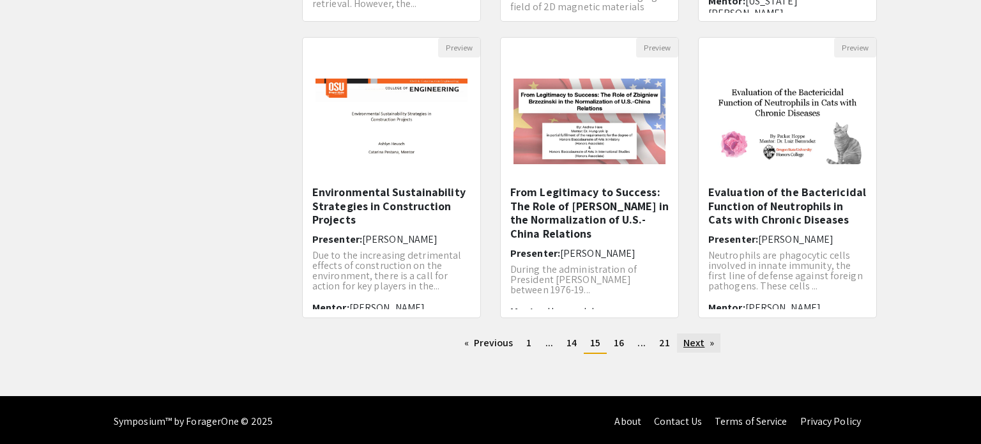
scroll to position [399, 0]
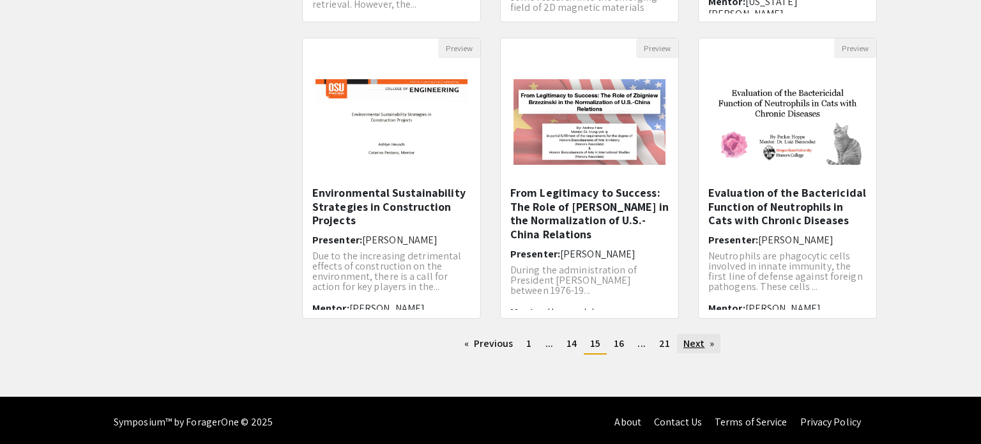
click at [698, 338] on link "Next page" at bounding box center [699, 343] width 44 height 19
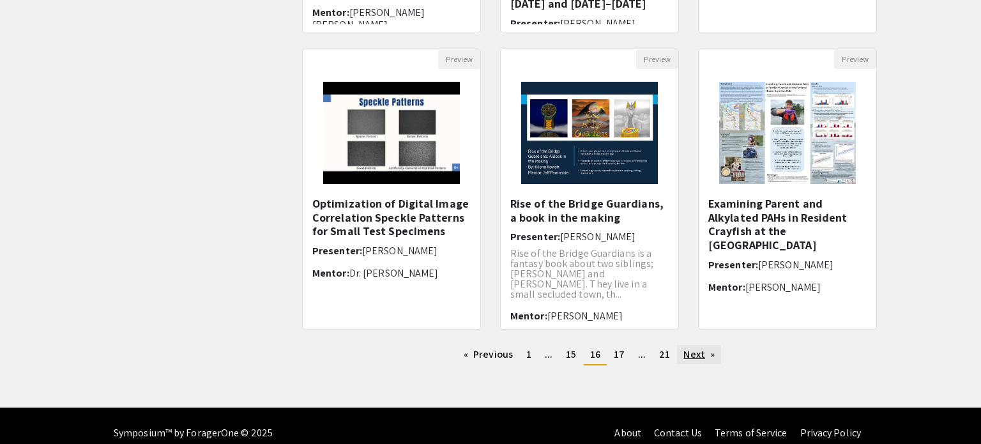
scroll to position [402, 0]
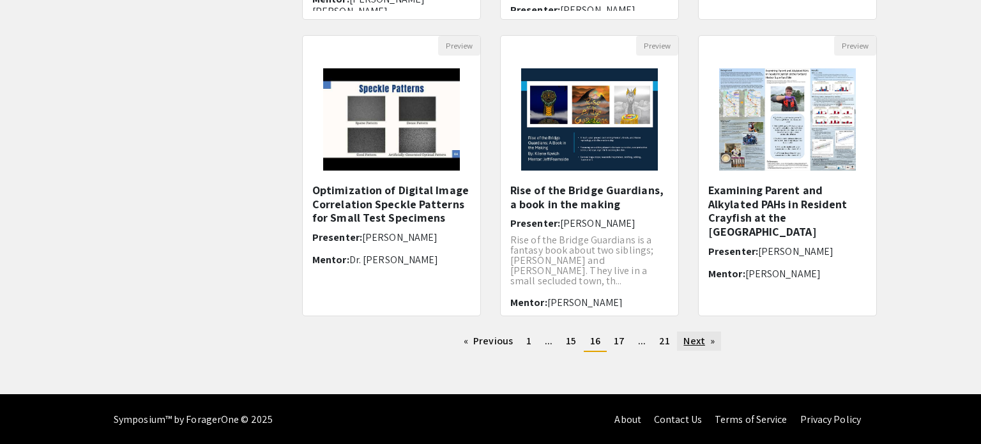
click at [698, 338] on link "Next page" at bounding box center [699, 340] width 44 height 19
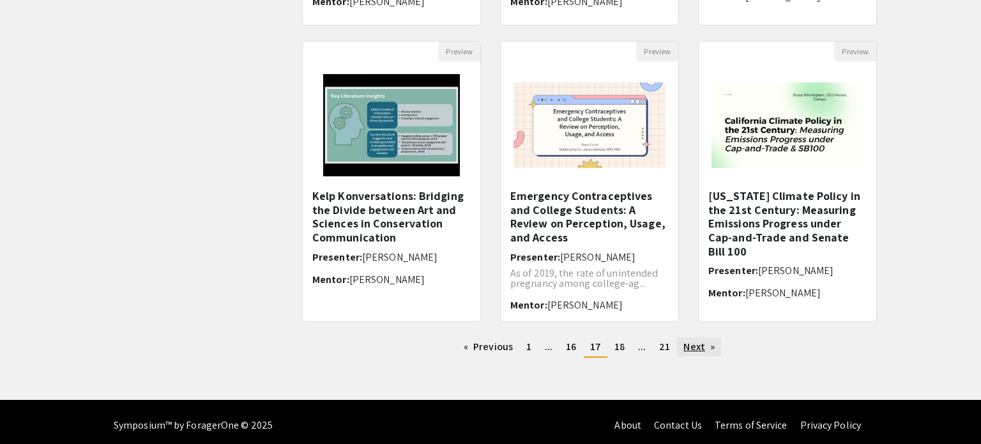
scroll to position [402, 0]
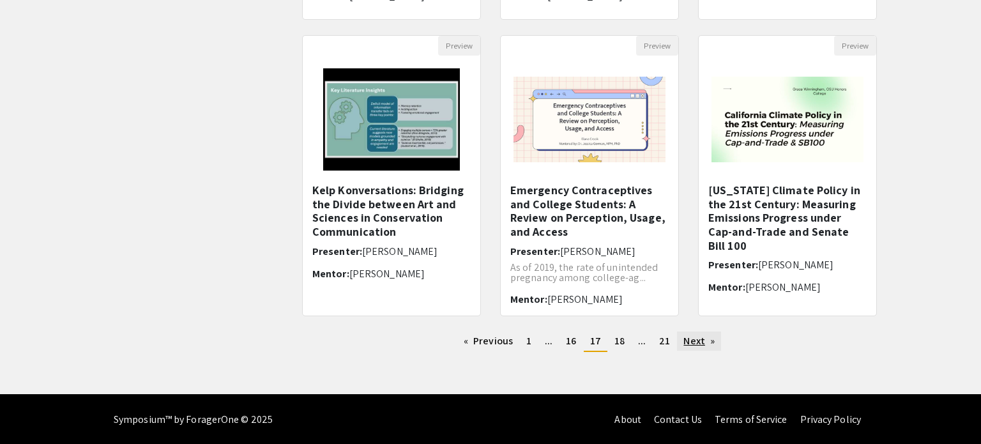
click at [698, 338] on link "Next page" at bounding box center [699, 340] width 44 height 19
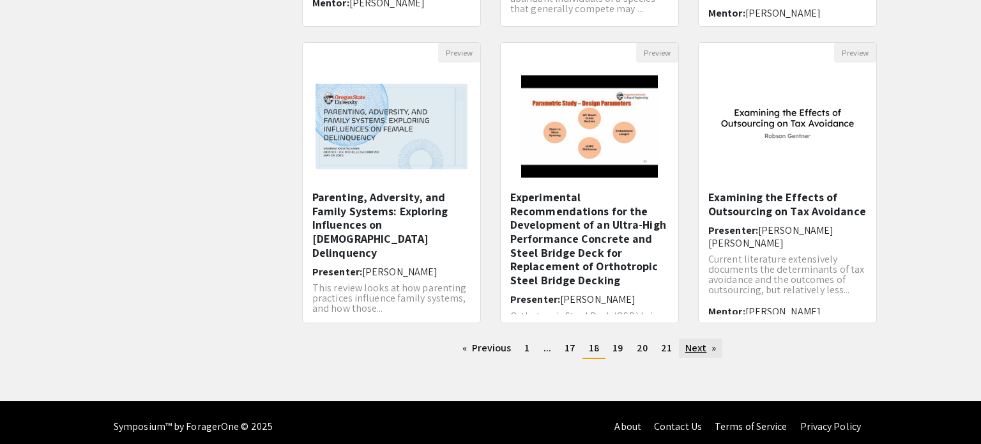
scroll to position [402, 0]
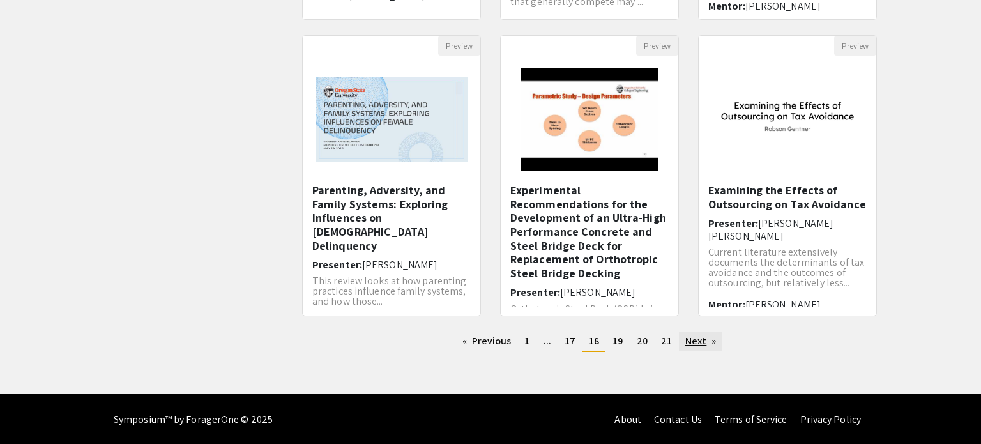
click at [698, 338] on link "Next page" at bounding box center [701, 340] width 44 height 19
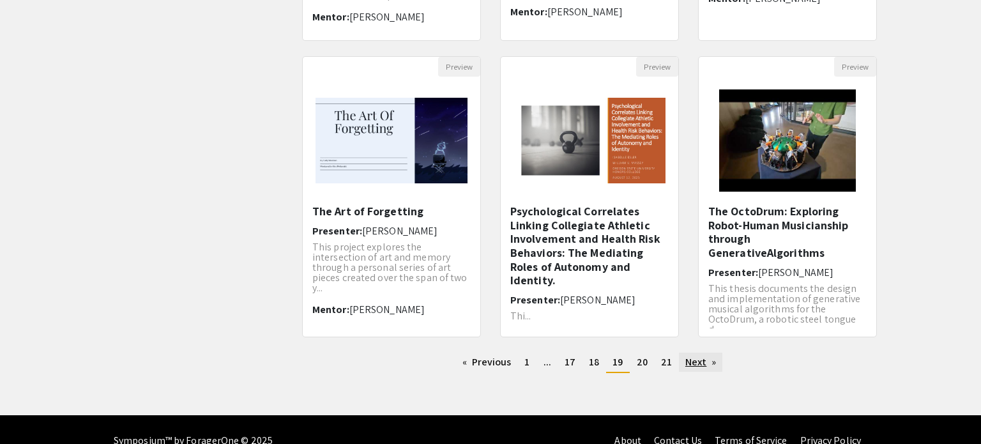
scroll to position [402, 0]
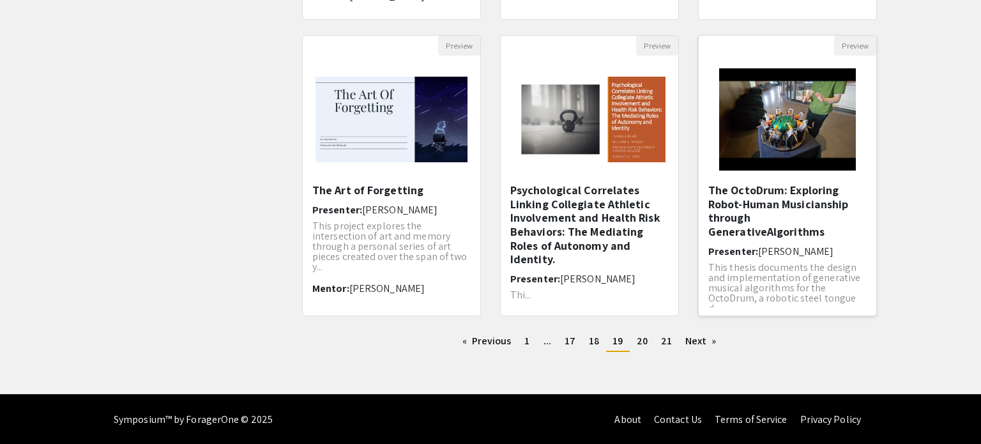
click at [761, 220] on h5 "The OctoDrum: Exploring Robot-Human Musicianship through GenerativeAlgorithms" at bounding box center [787, 210] width 158 height 55
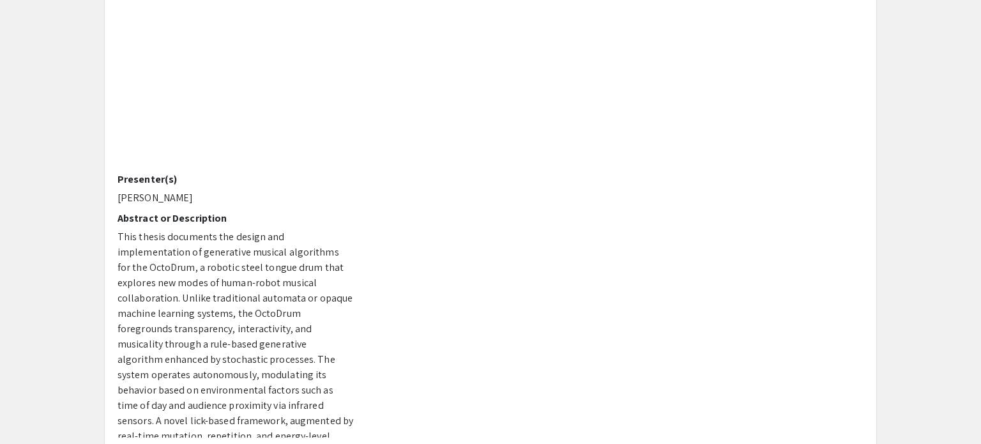
scroll to position [179, 0]
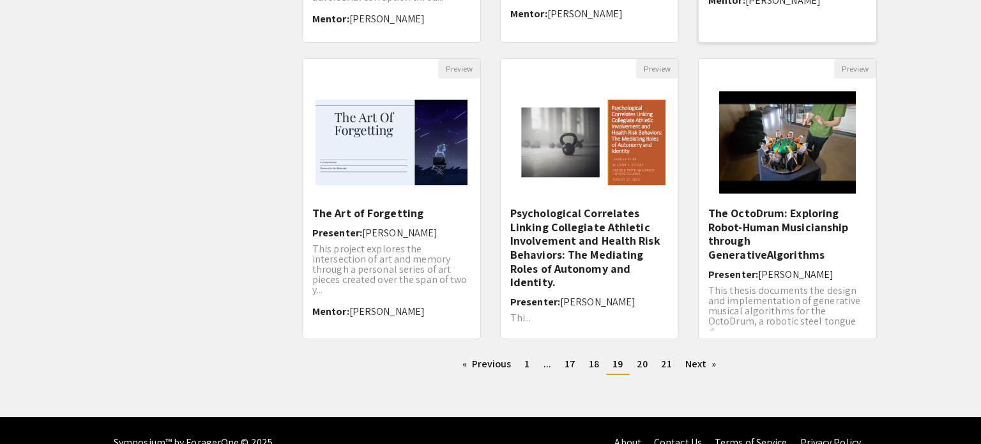
scroll to position [402, 0]
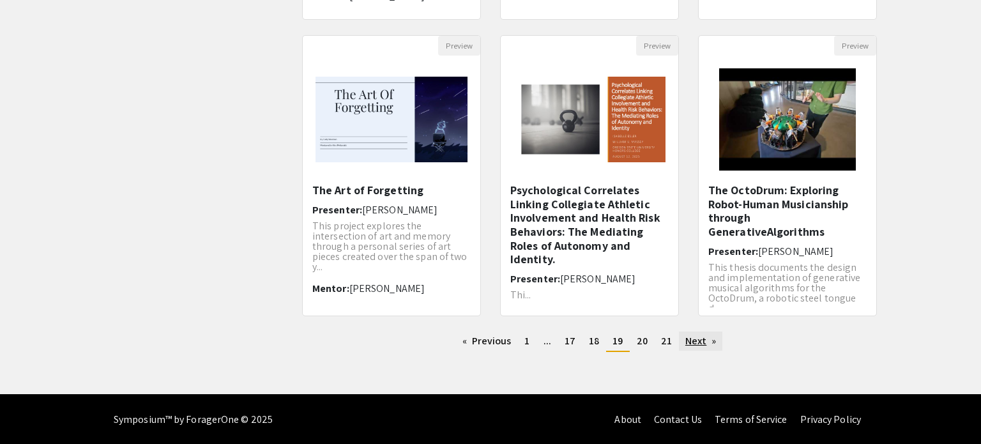
click at [705, 345] on link "Next page" at bounding box center [701, 340] width 44 height 19
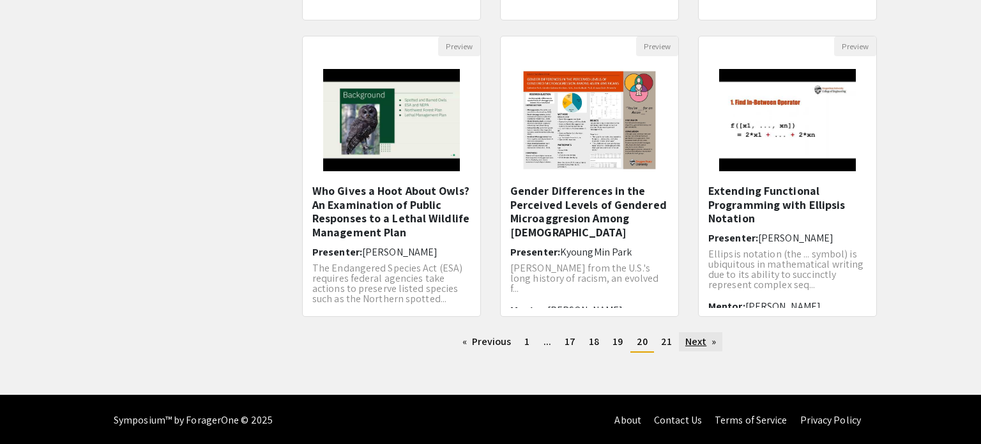
scroll to position [402, 0]
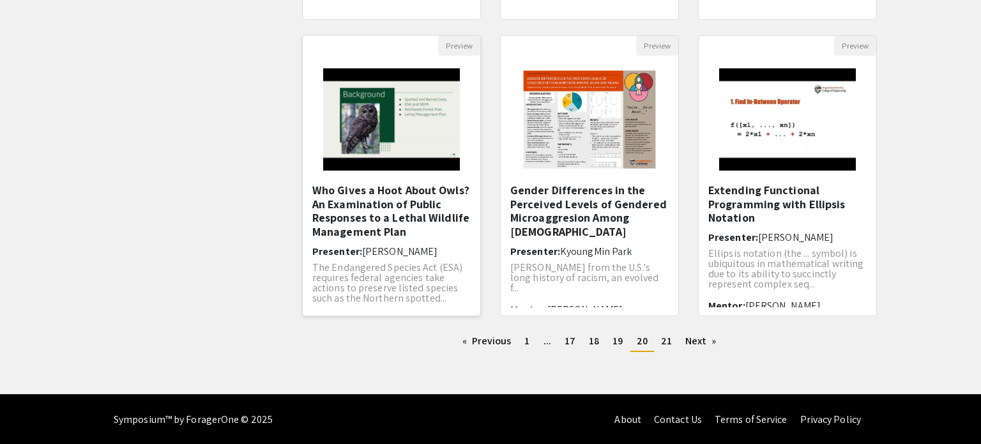
click at [407, 224] on h5 "Who Gives a Hoot About Owls? An Examination of Public Responses to a Lethal Wil…" at bounding box center [391, 210] width 158 height 55
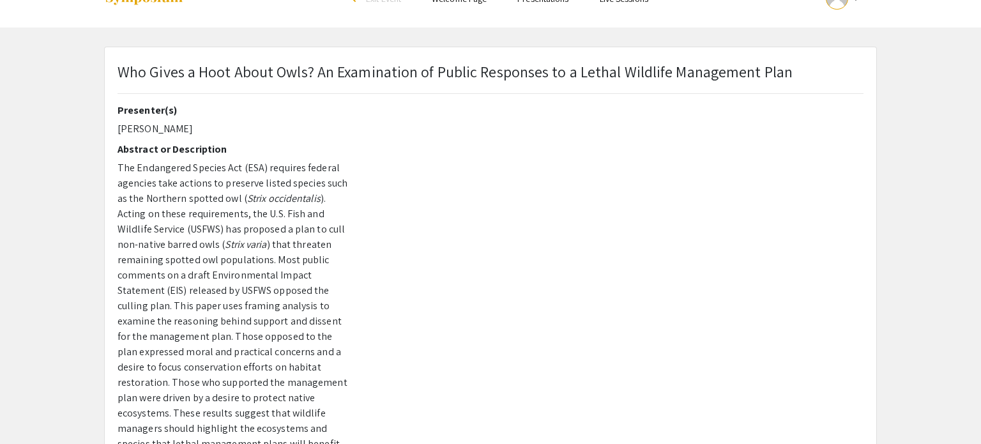
scroll to position [31, 0]
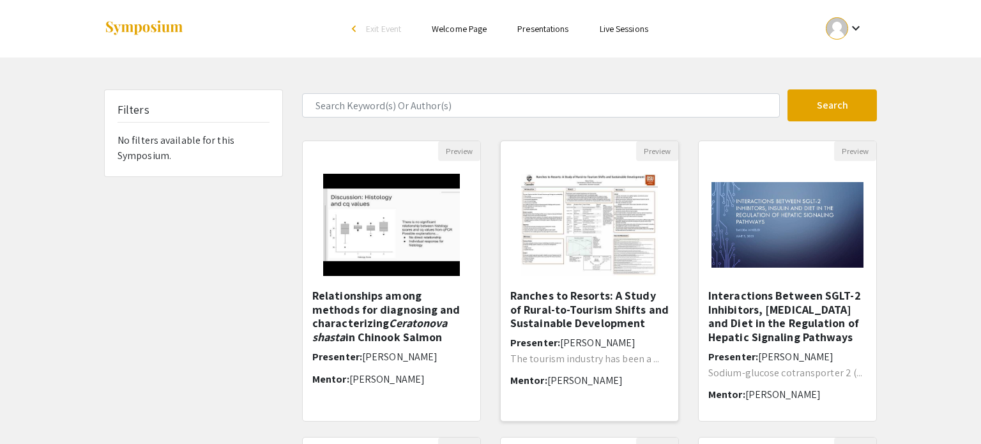
scroll to position [402, 0]
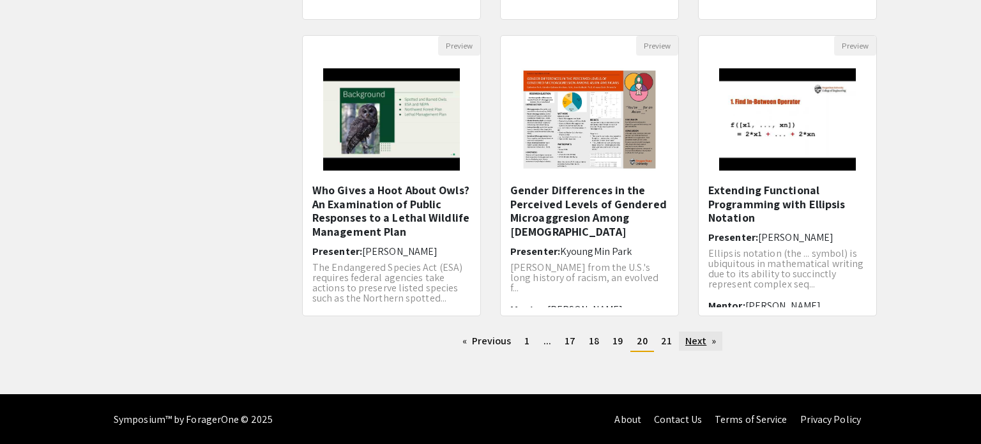
click at [706, 344] on link "Next page" at bounding box center [701, 340] width 44 height 19
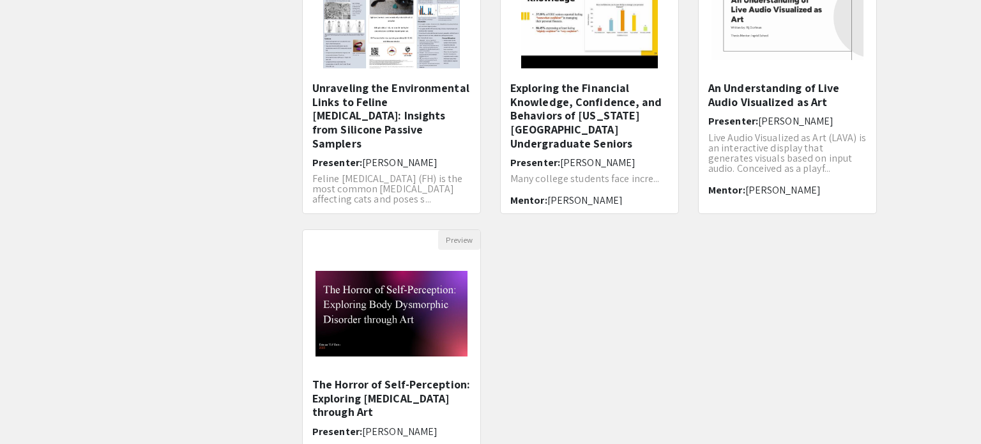
scroll to position [209, 0]
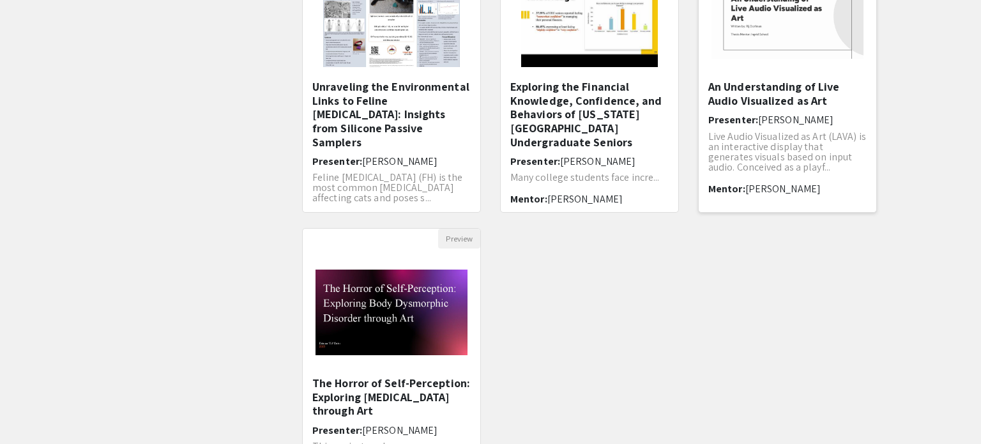
click at [798, 88] on h5 "An Understanding of Live Audio Visualized as Art" at bounding box center [787, 93] width 158 height 27
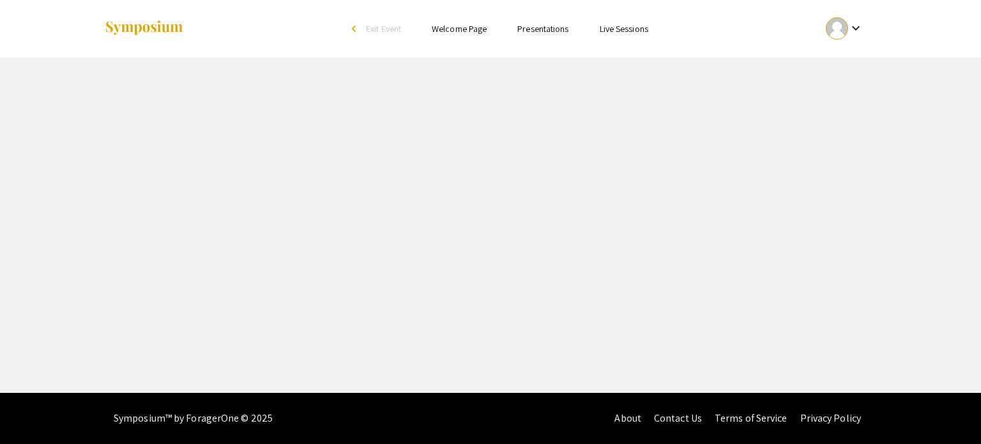
select select "custom"
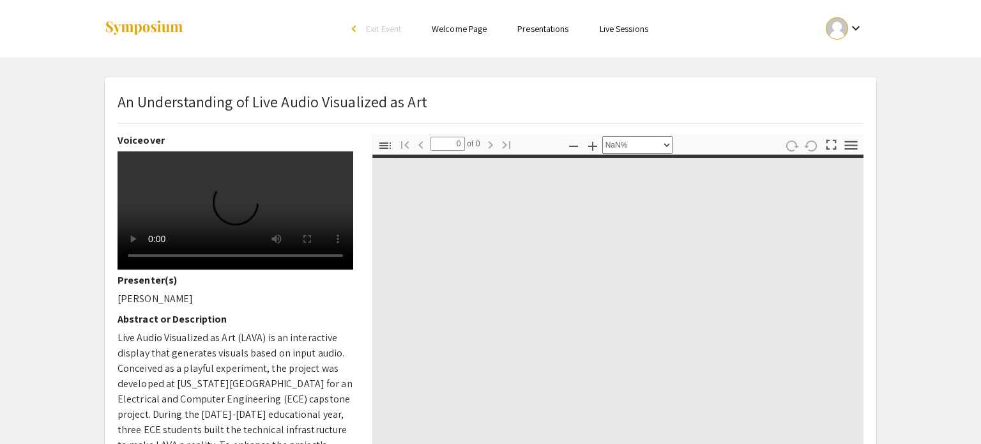
type input "1"
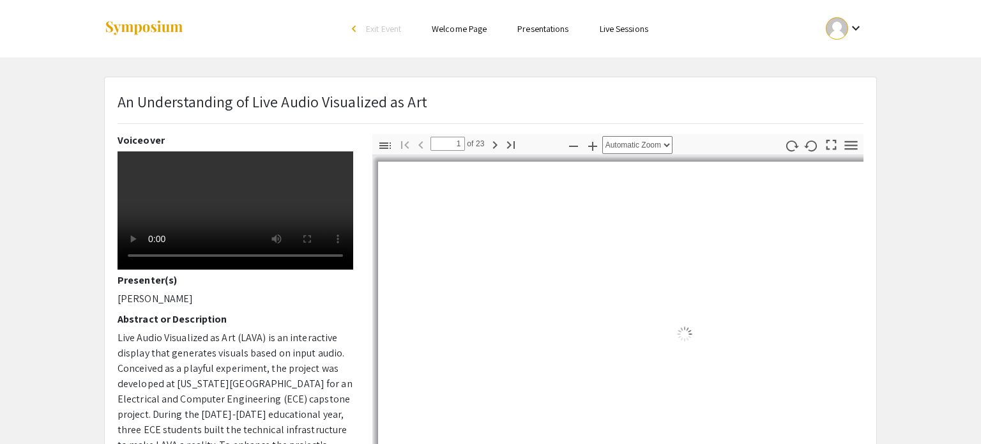
select select "auto"
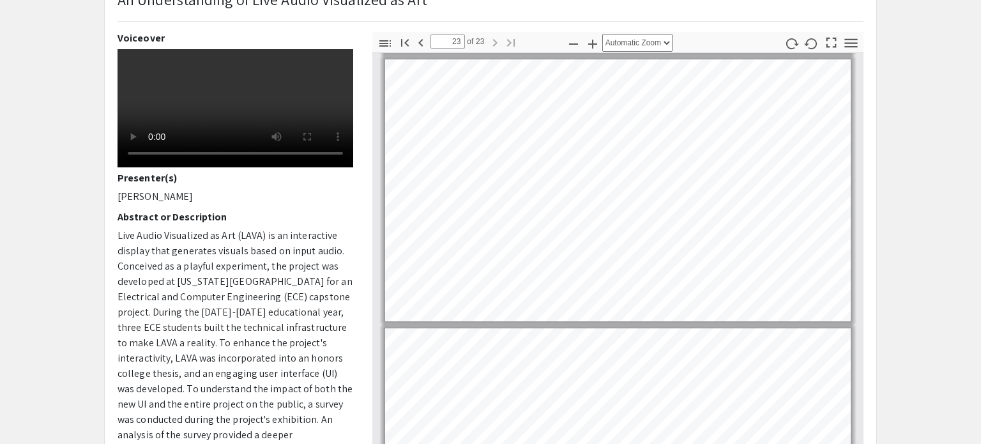
scroll to position [5757, 0]
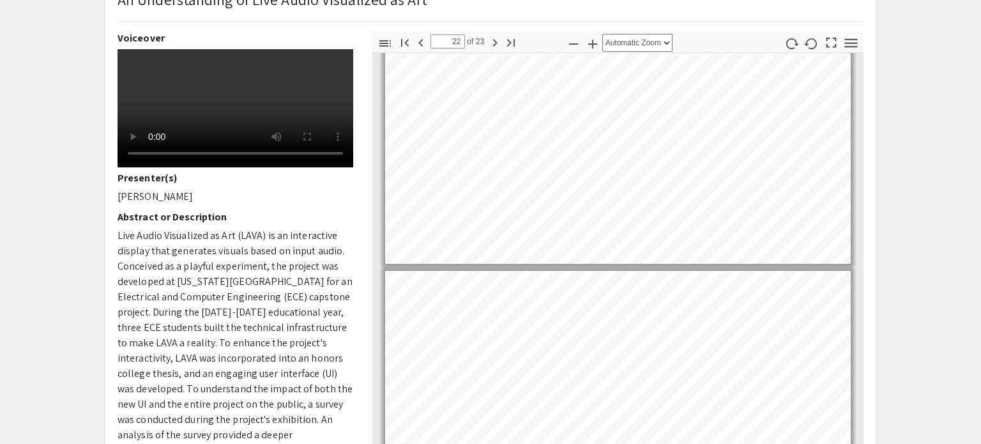
type input "21"
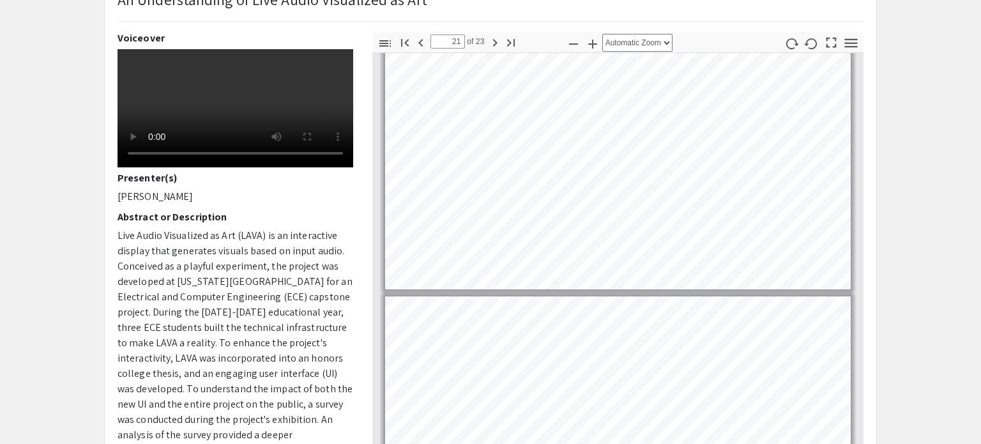
scroll to position [5409, 0]
